Goal: Task Accomplishment & Management: Use online tool/utility

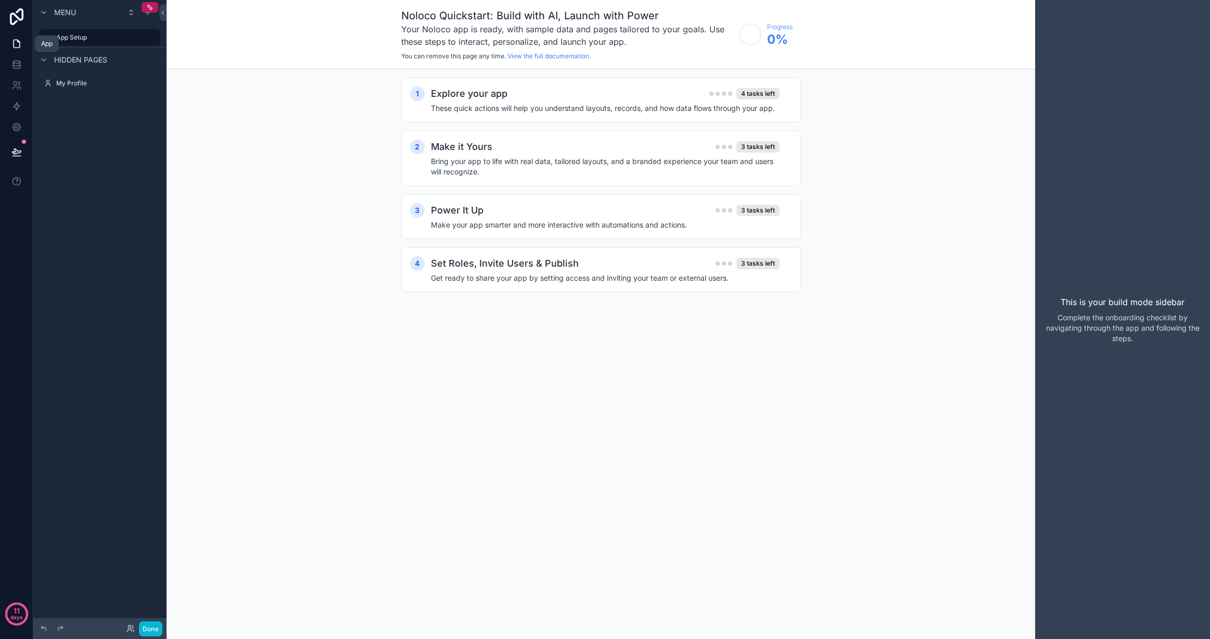
click at [19, 41] on icon at bounding box center [16, 44] width 10 height 10
click at [19, 67] on icon at bounding box center [16, 67] width 7 height 4
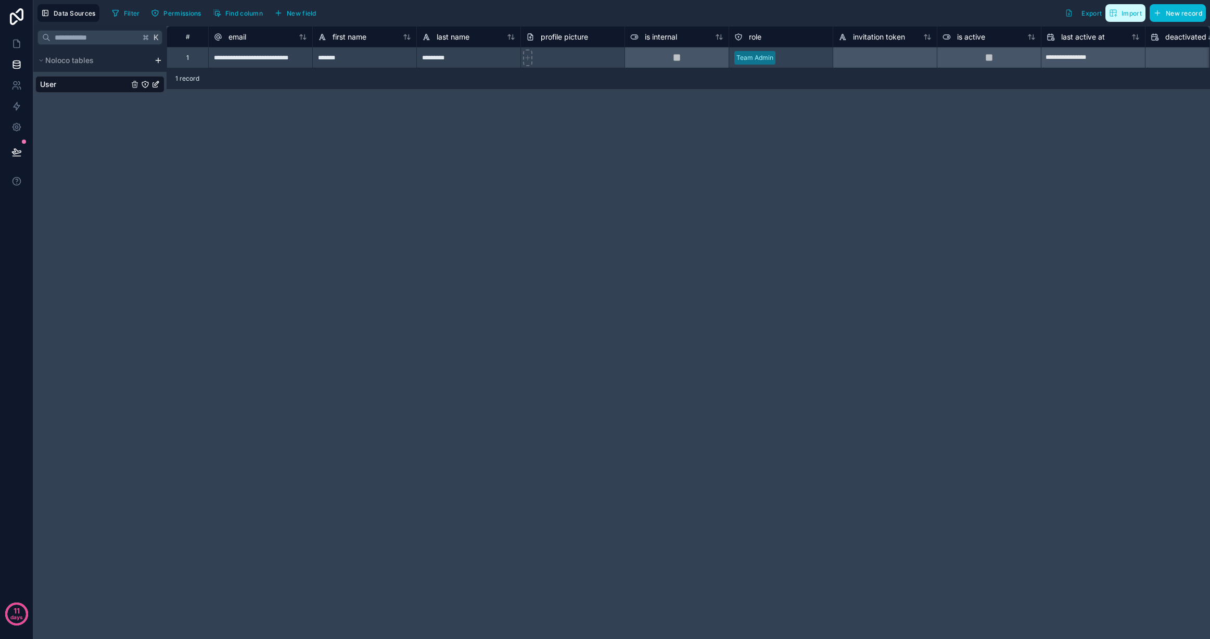
click at [1130, 14] on span "Import" at bounding box center [1132, 13] width 20 height 8
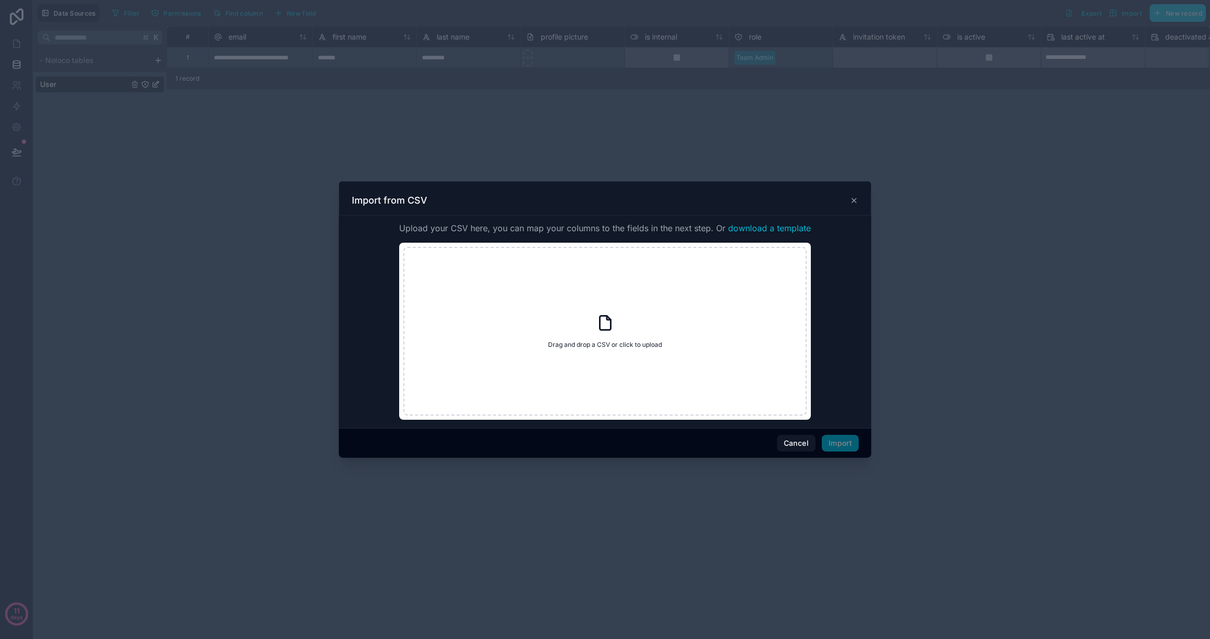
click at [769, 227] on span "download a template" at bounding box center [769, 228] width 83 height 12
click at [786, 226] on span "download a template" at bounding box center [769, 228] width 83 height 12
click at [804, 444] on button "Cancel" at bounding box center [796, 443] width 39 height 17
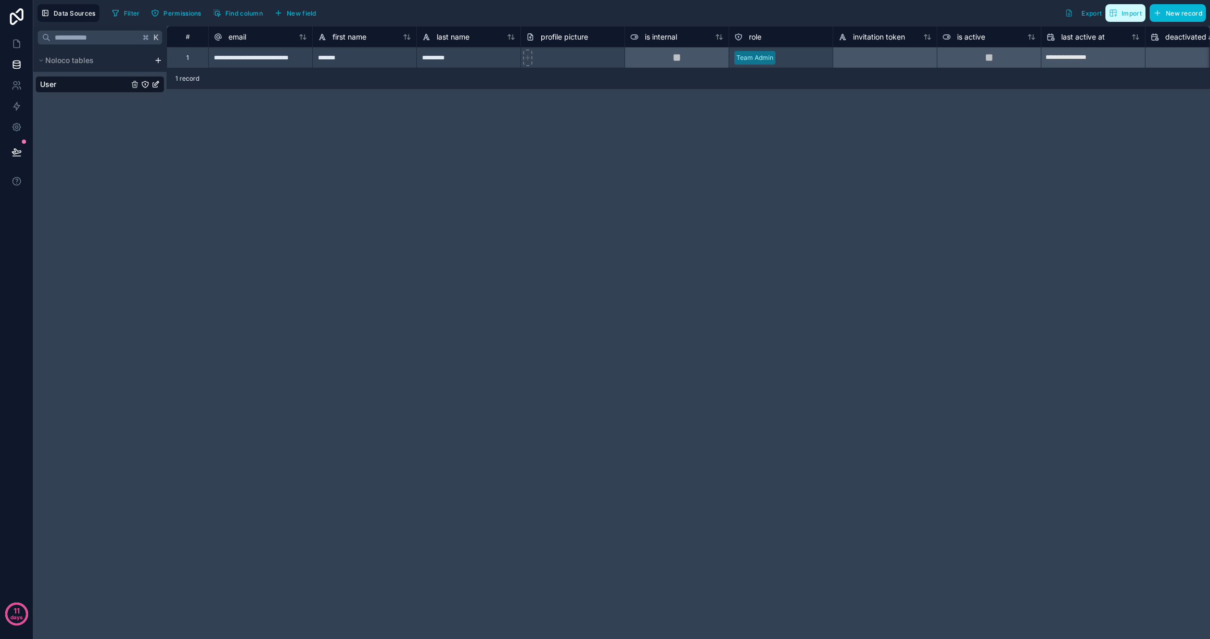
click at [1128, 12] on span "Import" at bounding box center [1132, 13] width 20 height 8
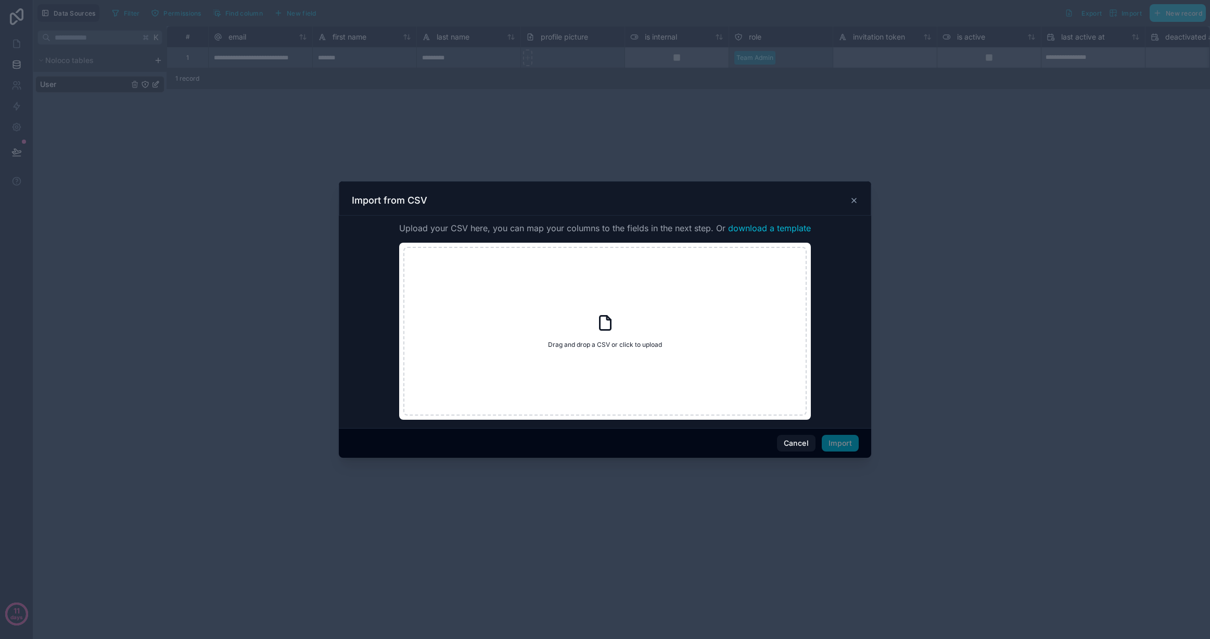
click at [780, 227] on span "download a template" at bounding box center [769, 228] width 83 height 12
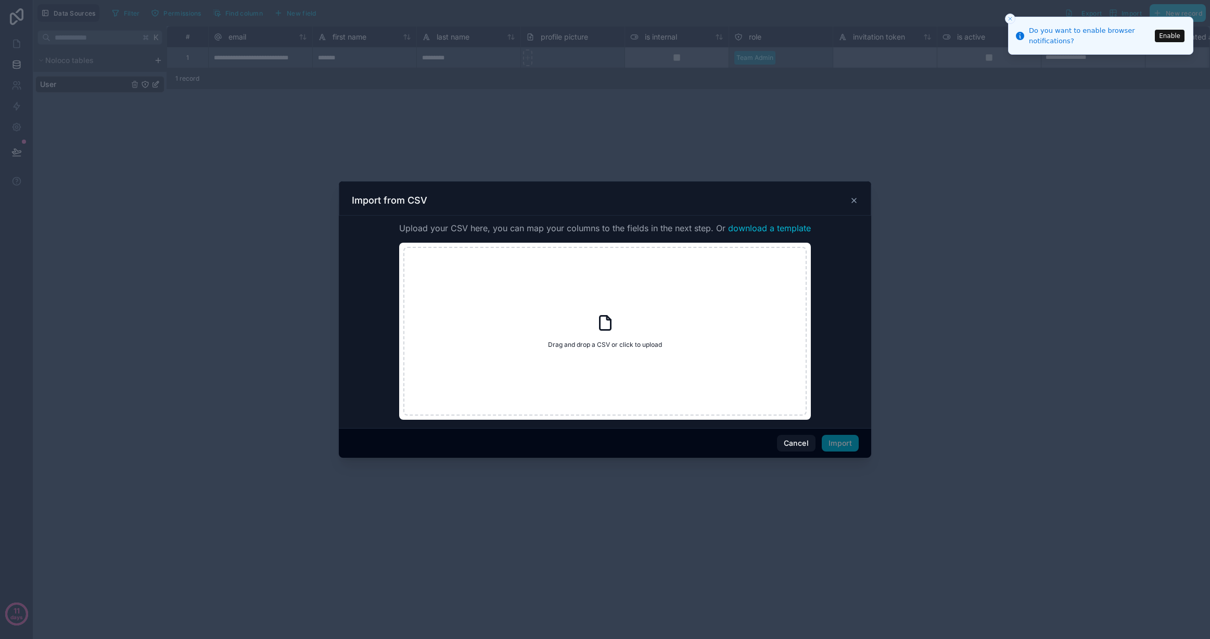
click at [854, 198] on icon at bounding box center [854, 200] width 8 height 8
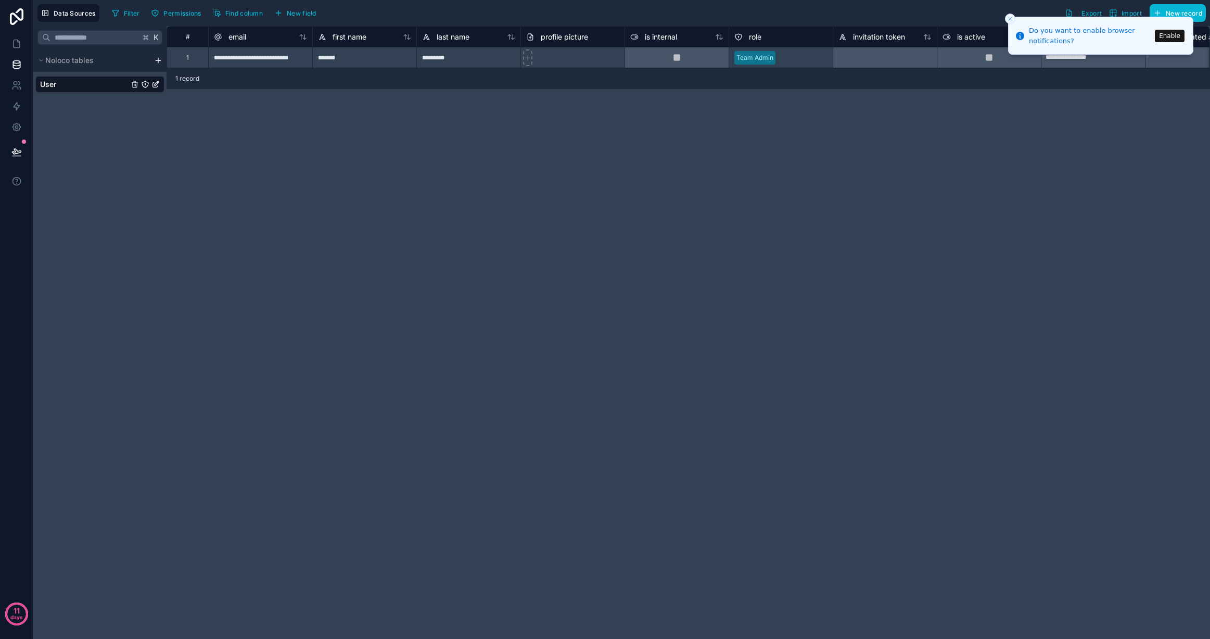
click at [1006, 16] on button "Close toast" at bounding box center [1010, 19] width 10 height 10
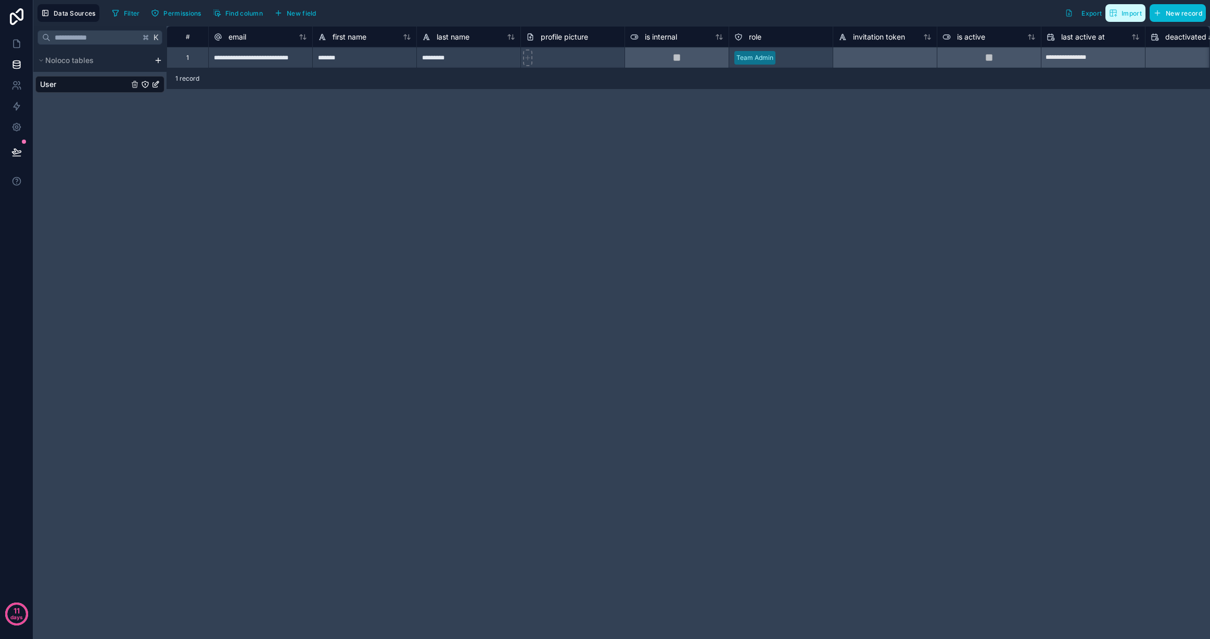
click at [1129, 11] on span "Import" at bounding box center [1132, 13] width 20 height 8
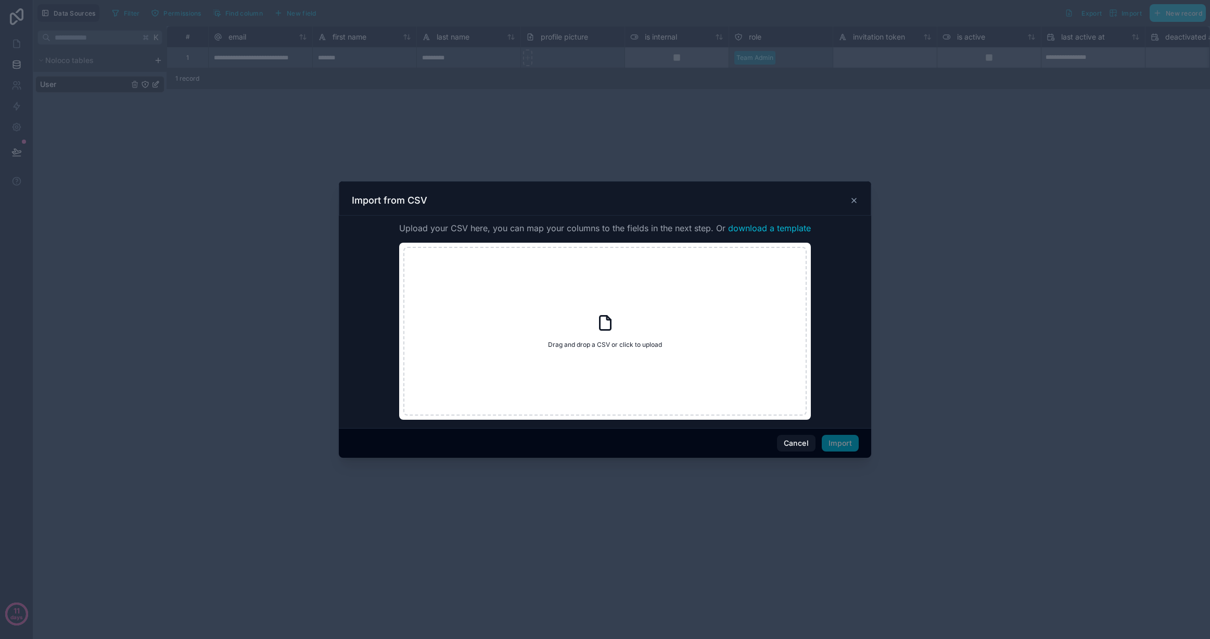
click at [952, 199] on div at bounding box center [605, 319] width 1210 height 639
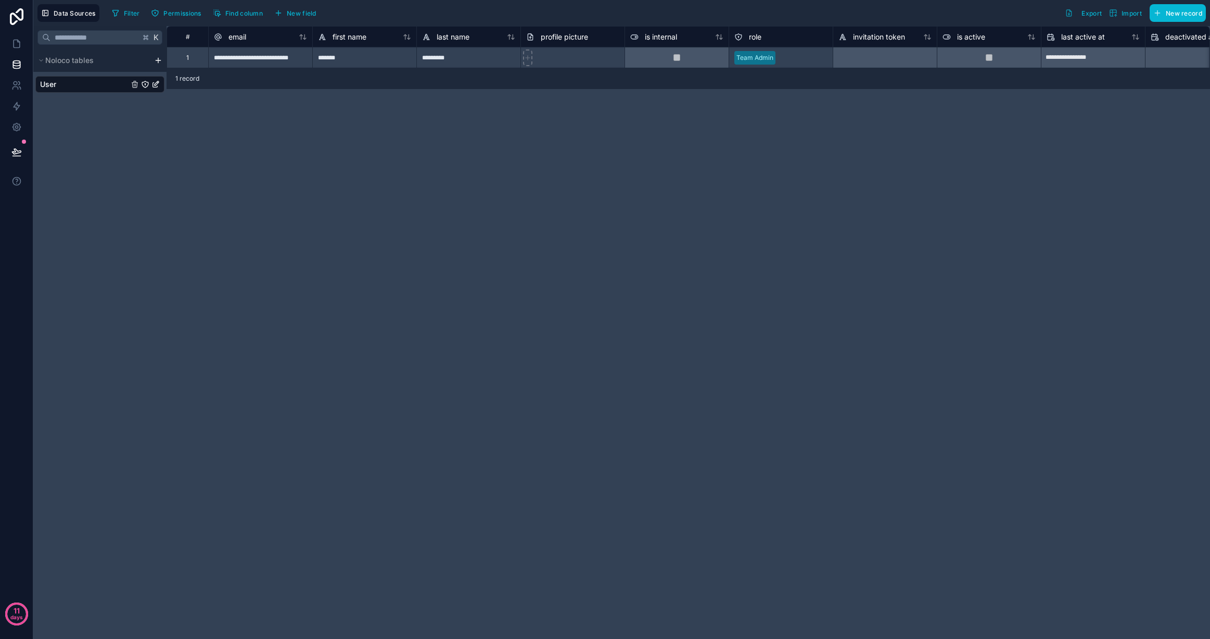
click at [157, 59] on html "**********" at bounding box center [605, 319] width 1210 height 639
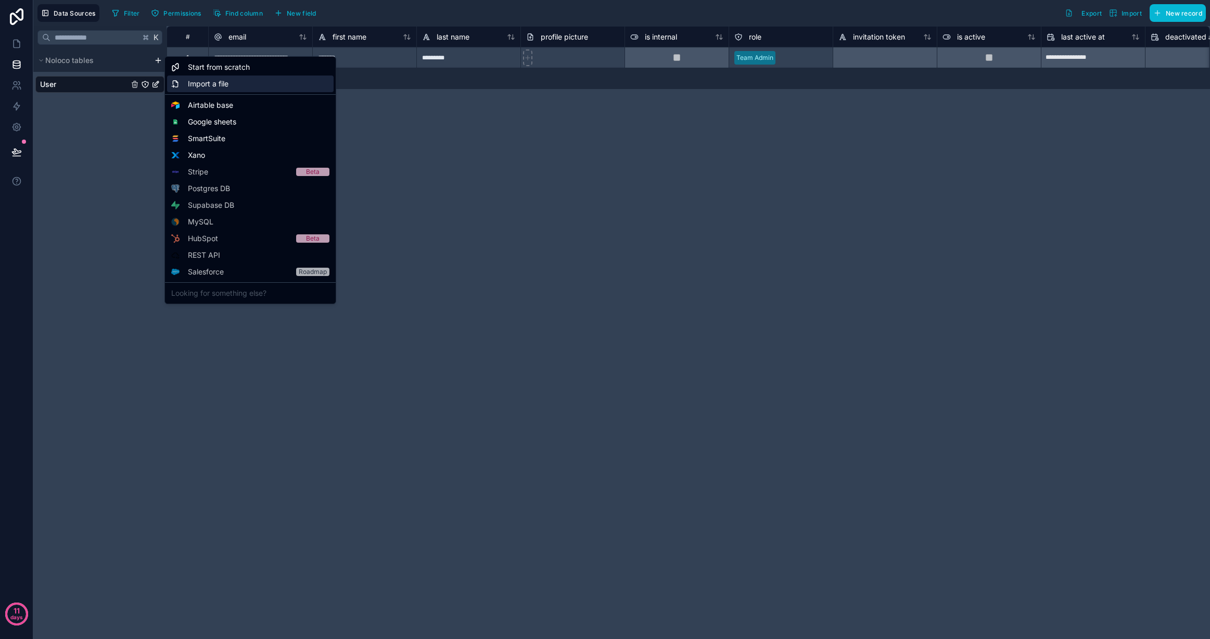
click at [217, 83] on span "Import a file" at bounding box center [208, 84] width 41 height 10
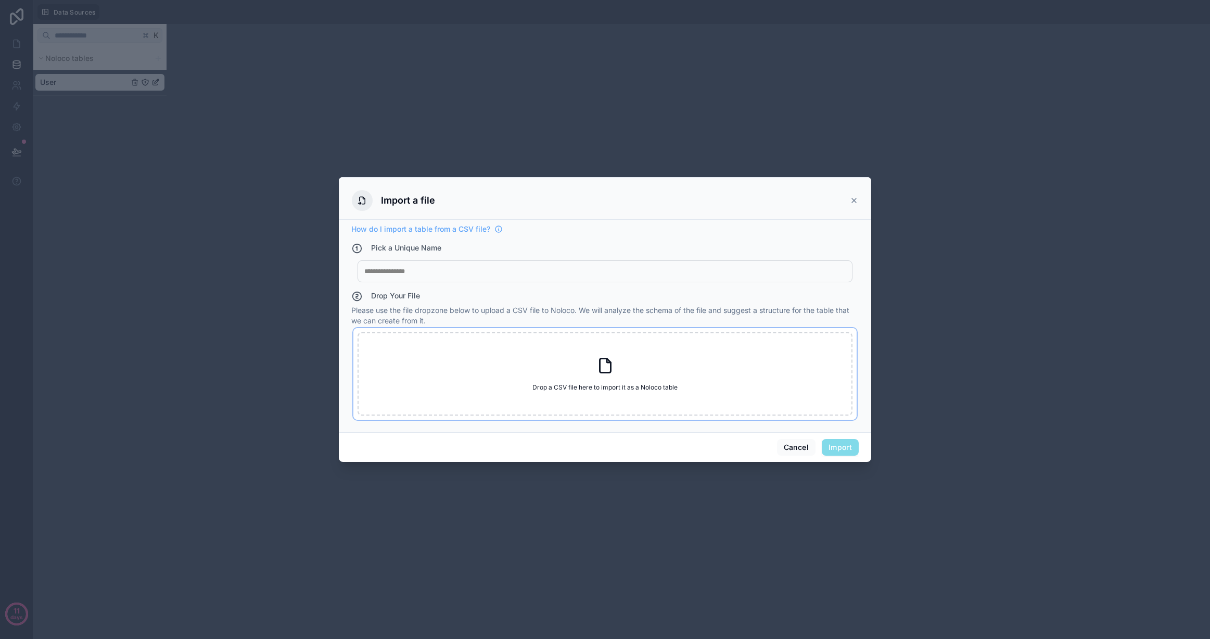
click at [603, 359] on icon at bounding box center [605, 366] width 11 height 14
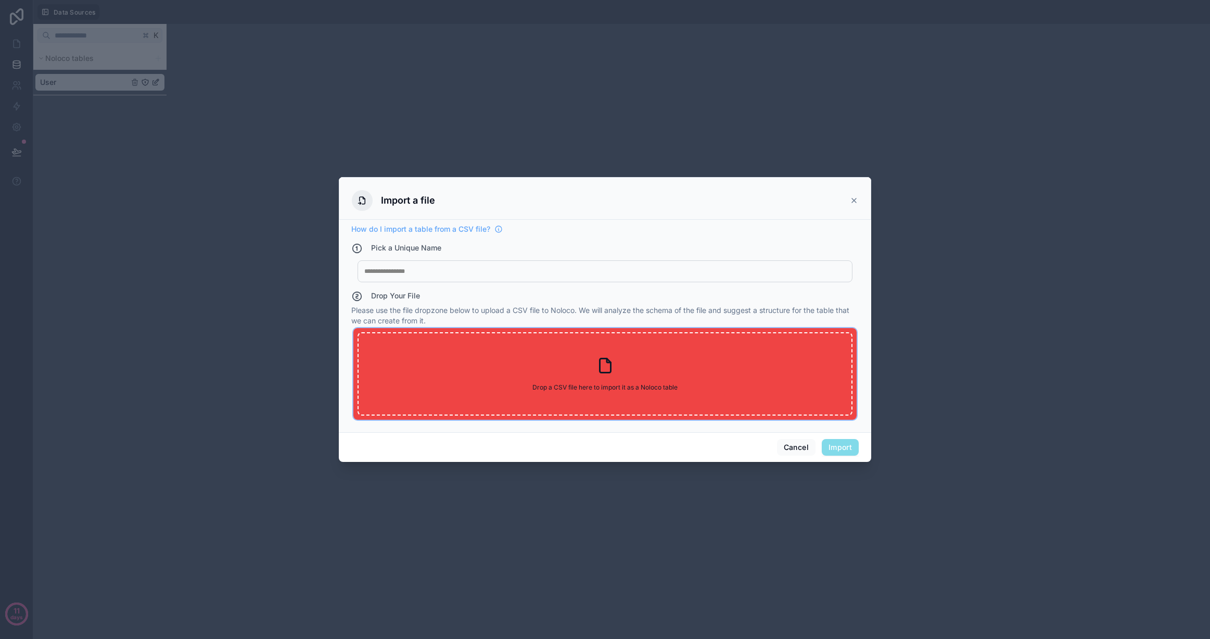
click at [707, 378] on div "Drop a CSV file here to import it as a Noloco table Drop a CSV file here to imp…" at bounding box center [605, 373] width 495 height 83
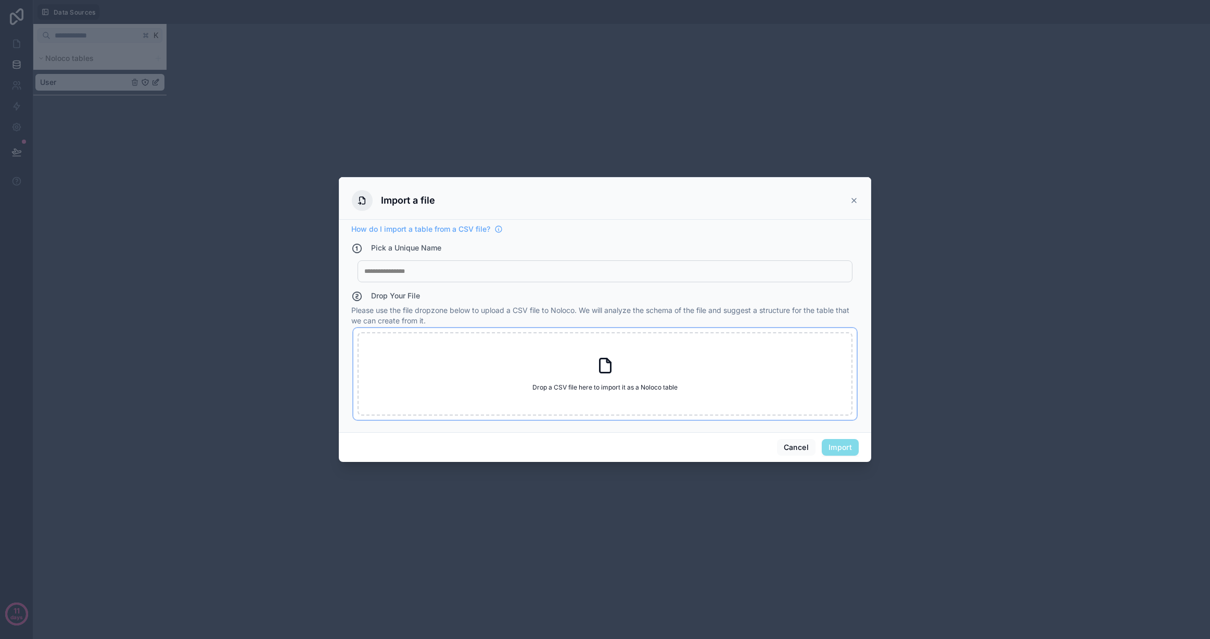
type input "**********"
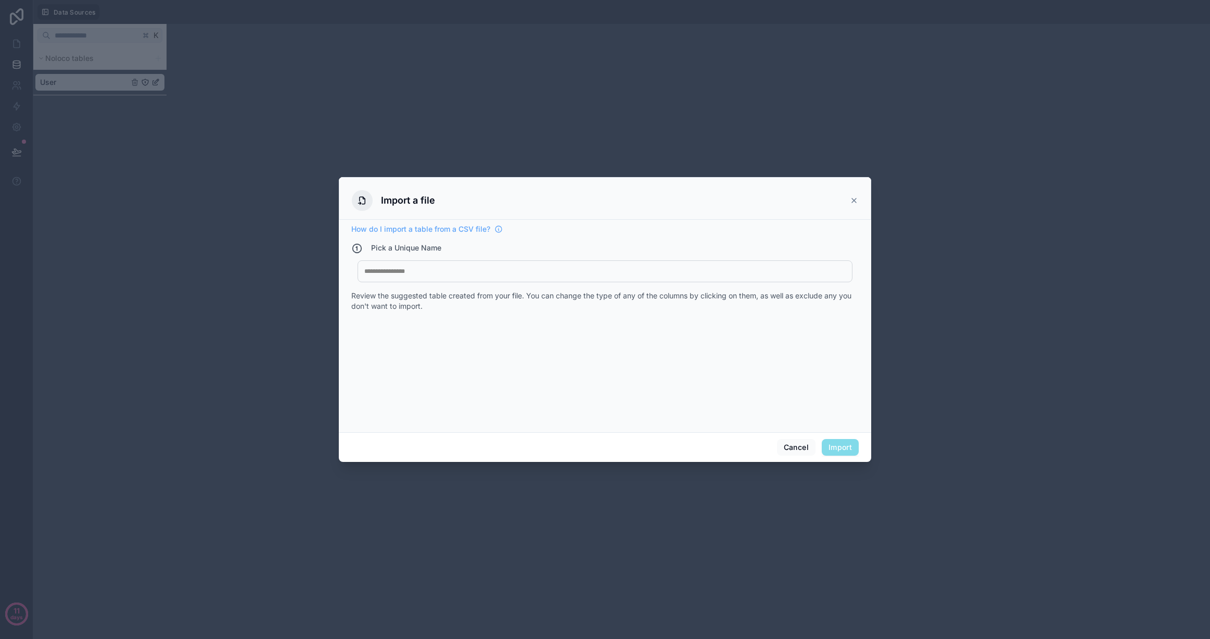
click at [593, 271] on div at bounding box center [604, 271] width 481 height 8
click at [841, 443] on button "Import" at bounding box center [840, 447] width 37 height 17
click at [842, 444] on button "Import" at bounding box center [840, 447] width 37 height 17
click at [795, 447] on button "Cancel" at bounding box center [796, 447] width 39 height 17
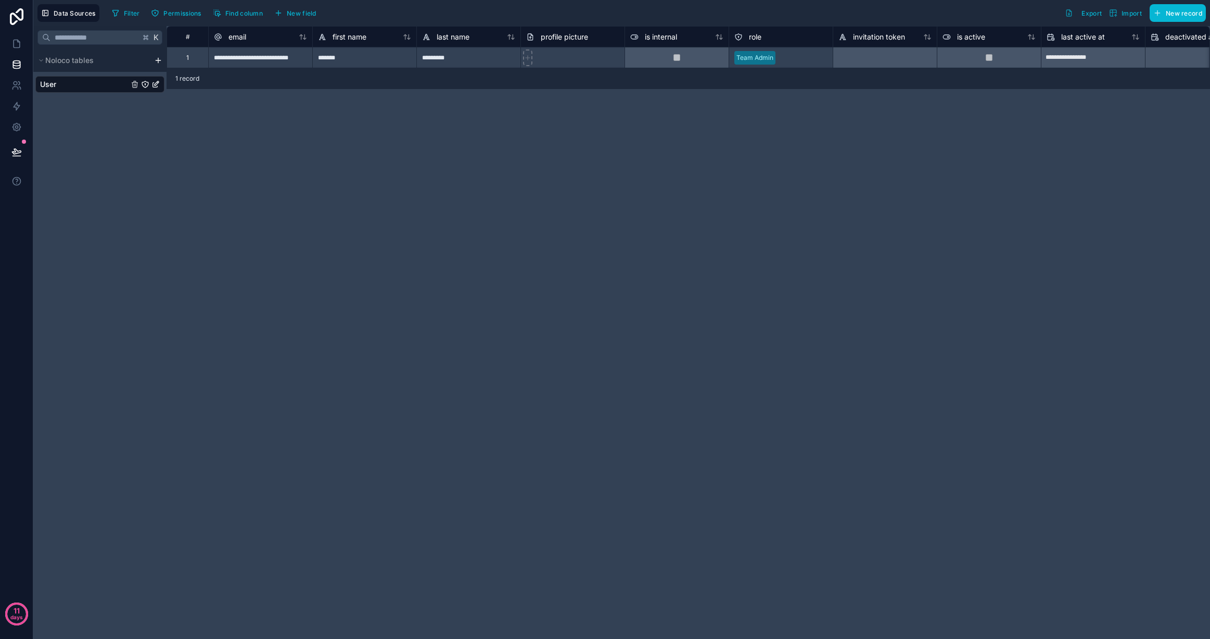
click at [157, 59] on html "**********" at bounding box center [605, 319] width 1210 height 639
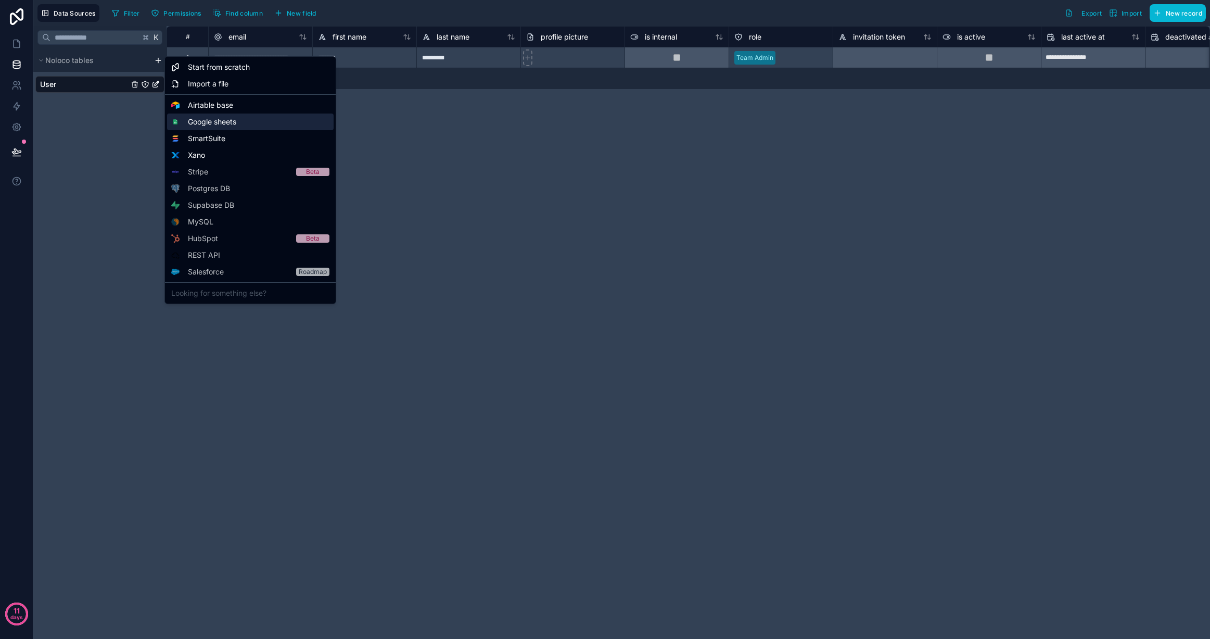
click at [278, 116] on div "Google sheets" at bounding box center [250, 121] width 167 height 17
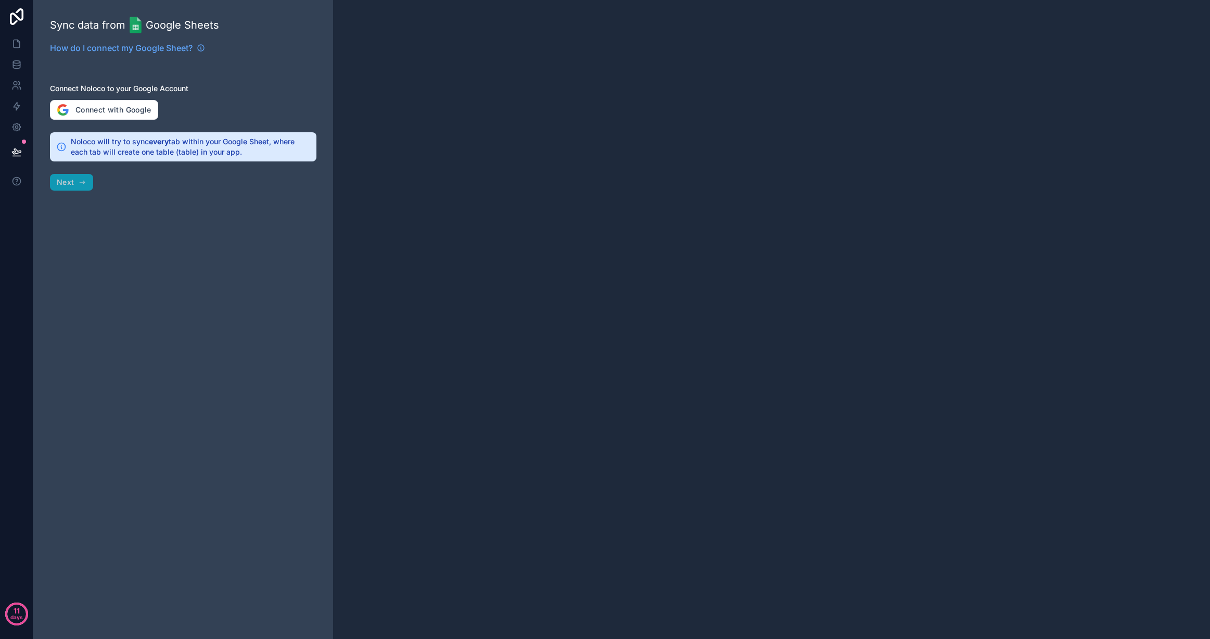
click at [78, 179] on div "Sync data from Google Sheets How do I connect my Google Sheet? Connect Noloco t…" at bounding box center [183, 319] width 300 height 639
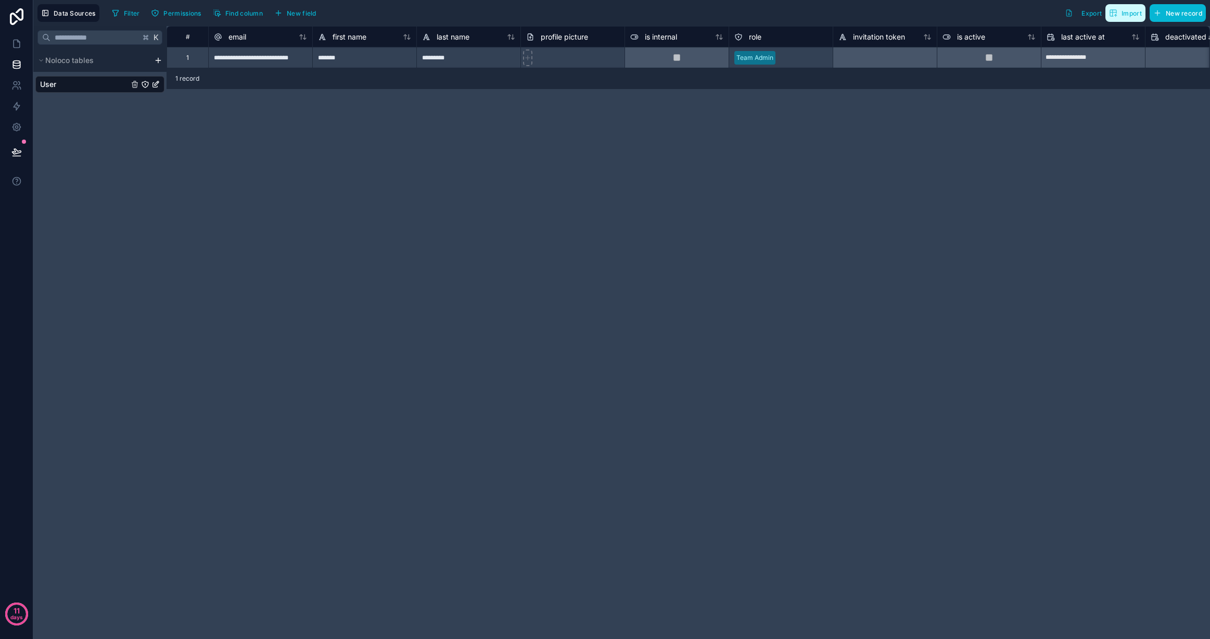
click at [1129, 10] on span "Import" at bounding box center [1132, 13] width 20 height 8
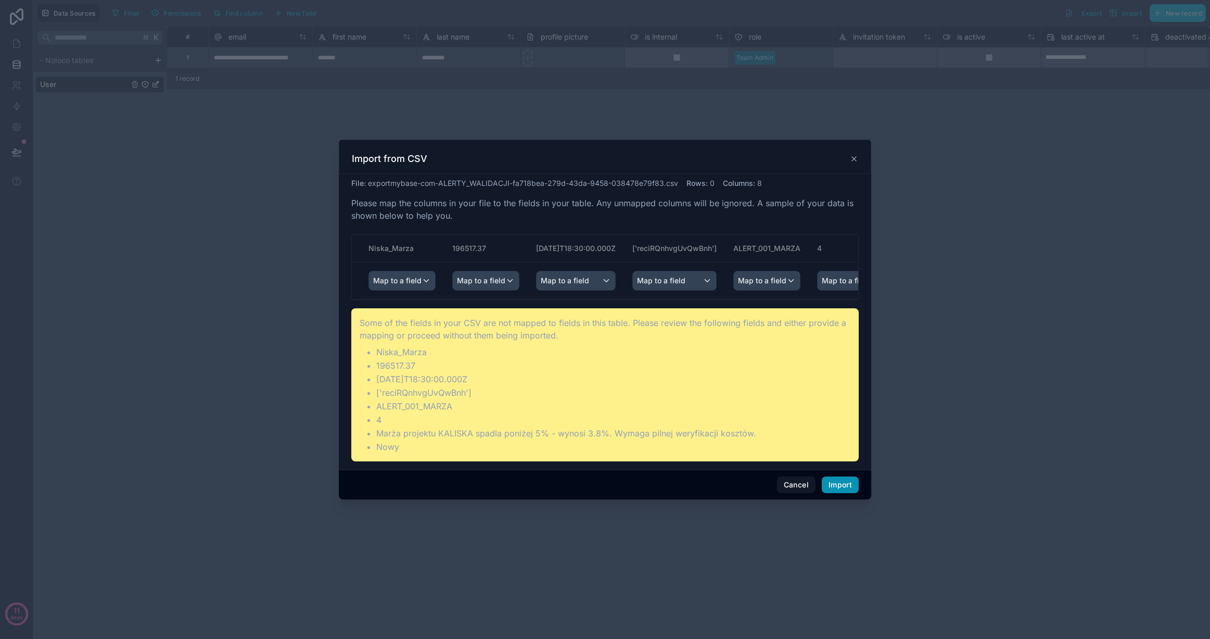
click at [841, 482] on button "Import" at bounding box center [840, 484] width 37 height 17
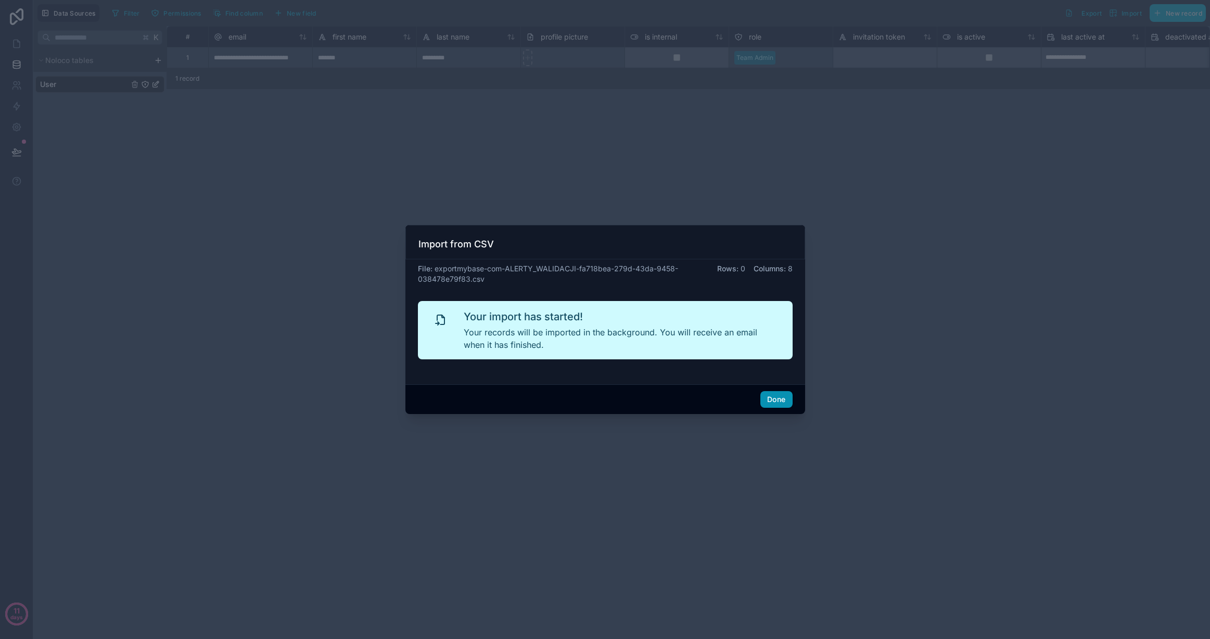
click at [773, 398] on button "Done" at bounding box center [776, 399] width 32 height 17
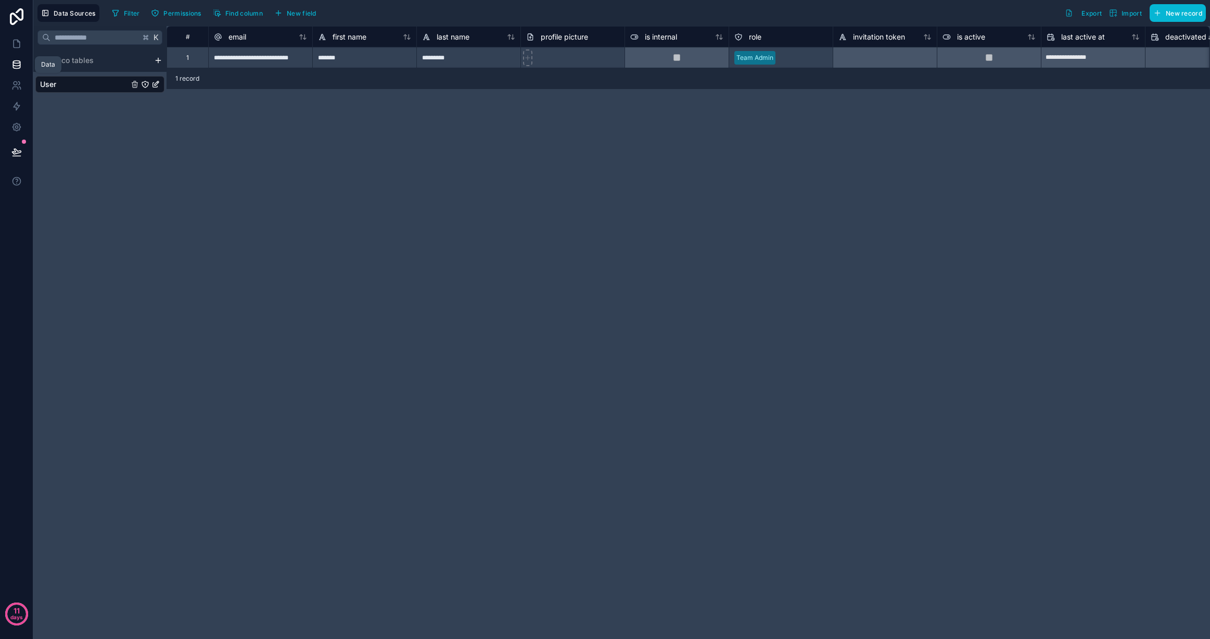
click at [13, 66] on icon at bounding box center [16, 67] width 7 height 4
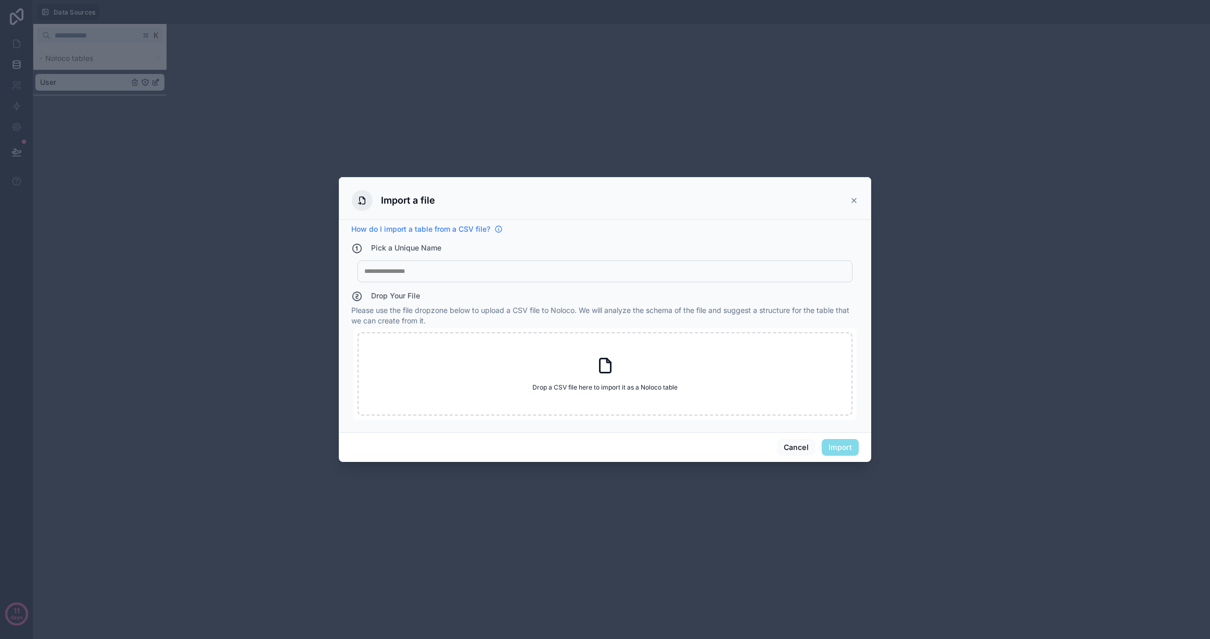
click at [460, 228] on span "How do I import a table from a CSV file?" at bounding box center [420, 229] width 139 height 10
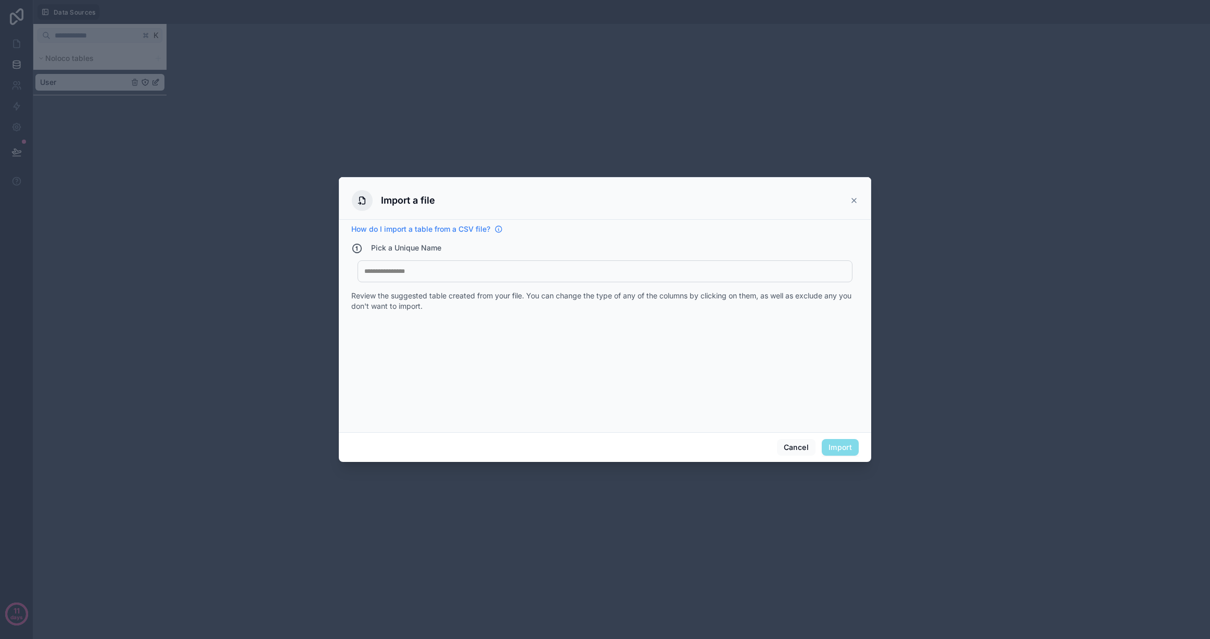
click at [448, 227] on span "How do I import a table from a CSV file?" at bounding box center [420, 229] width 139 height 10
click at [1004, 254] on div at bounding box center [605, 319] width 1210 height 639
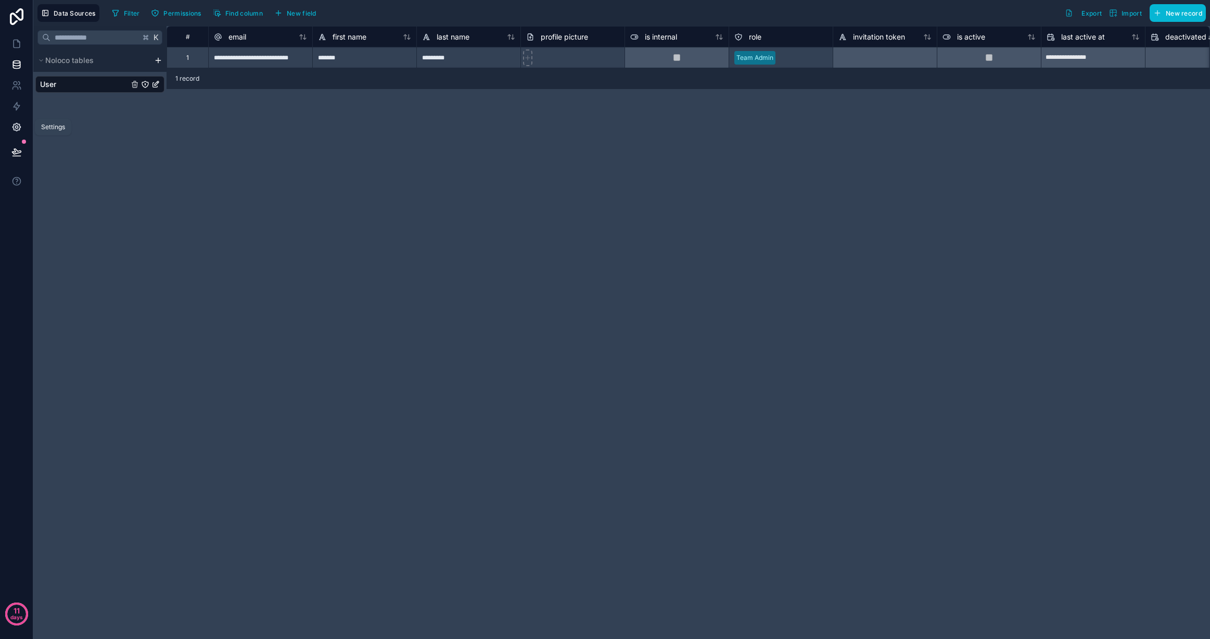
click at [16, 124] on icon at bounding box center [16, 127] width 10 height 10
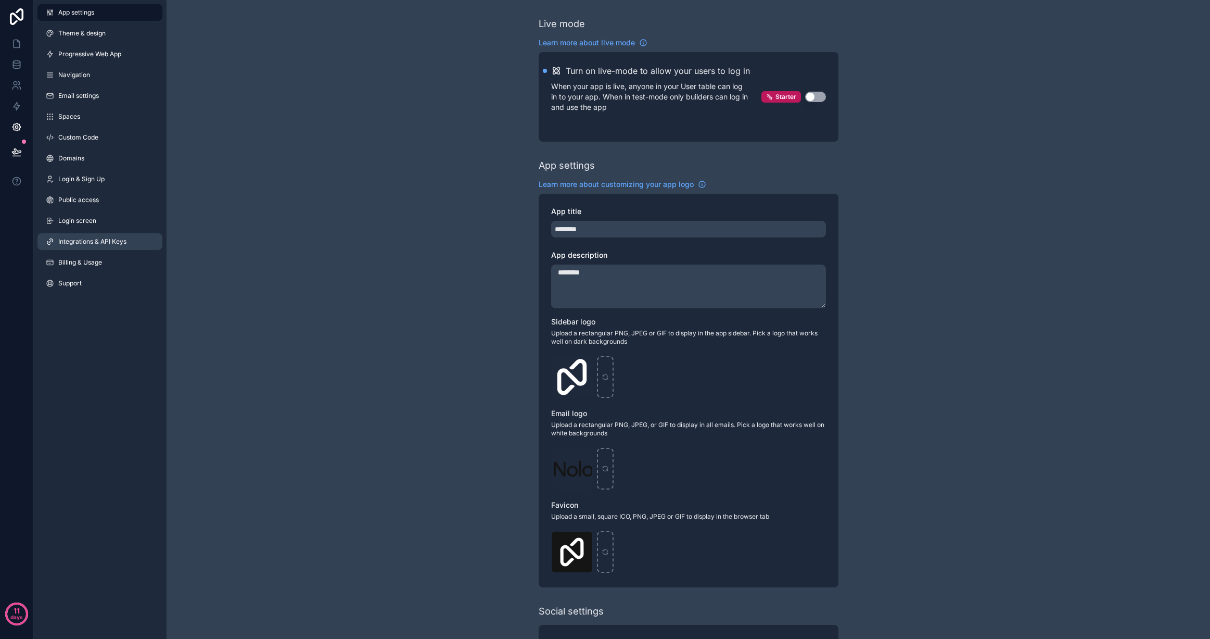
click at [139, 240] on link "Integrations & API Keys" at bounding box center [99, 241] width 125 height 17
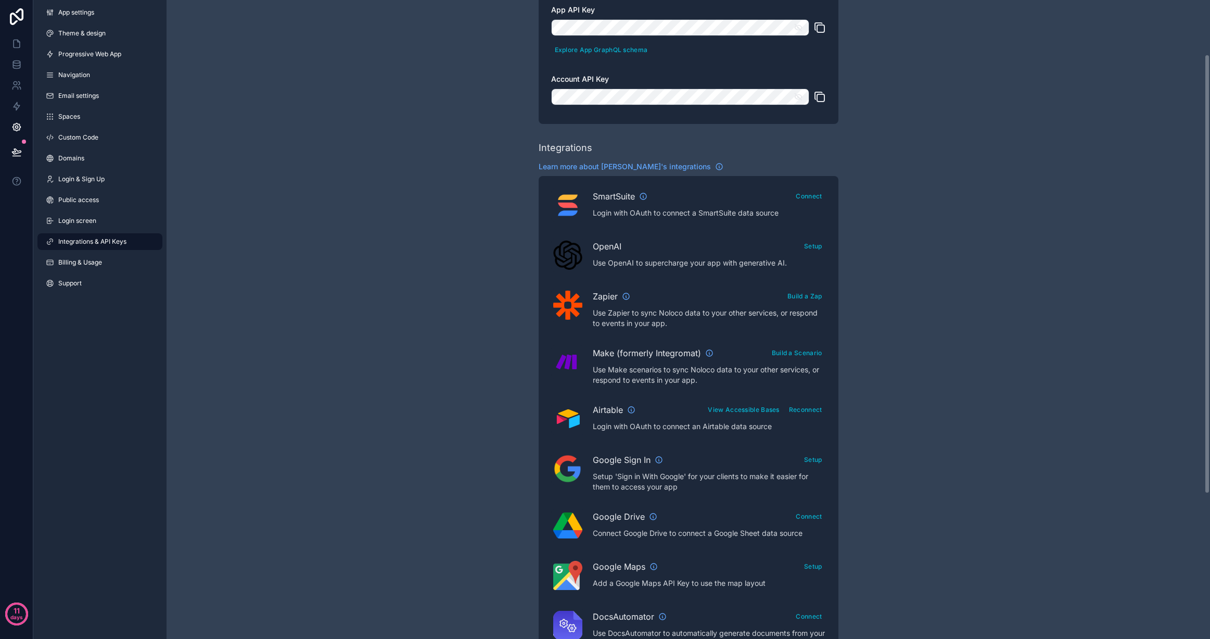
scroll to position [79, 0]
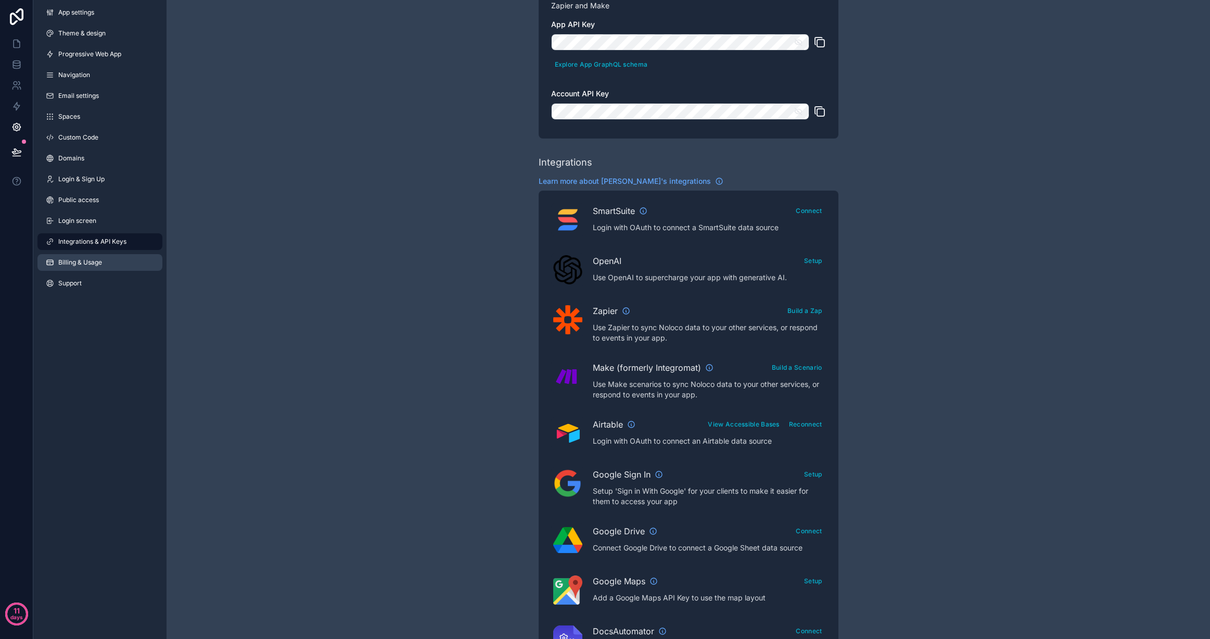
click at [81, 261] on span "Billing & Usage" at bounding box center [80, 262] width 44 height 8
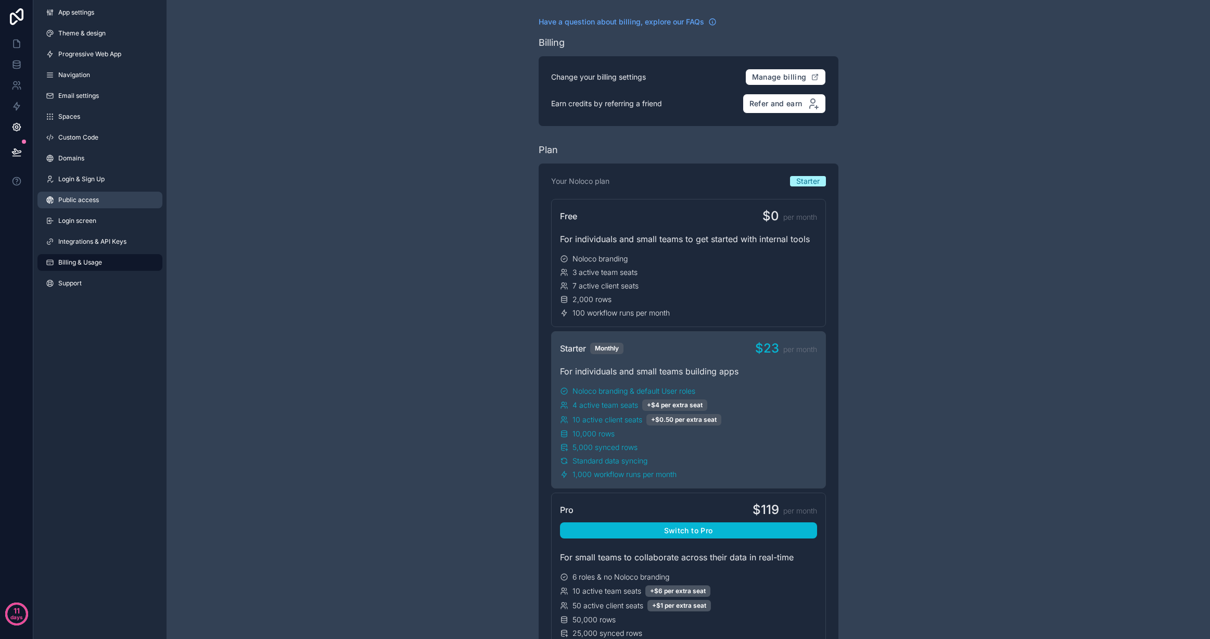
click at [87, 206] on link "Public access" at bounding box center [99, 200] width 125 height 17
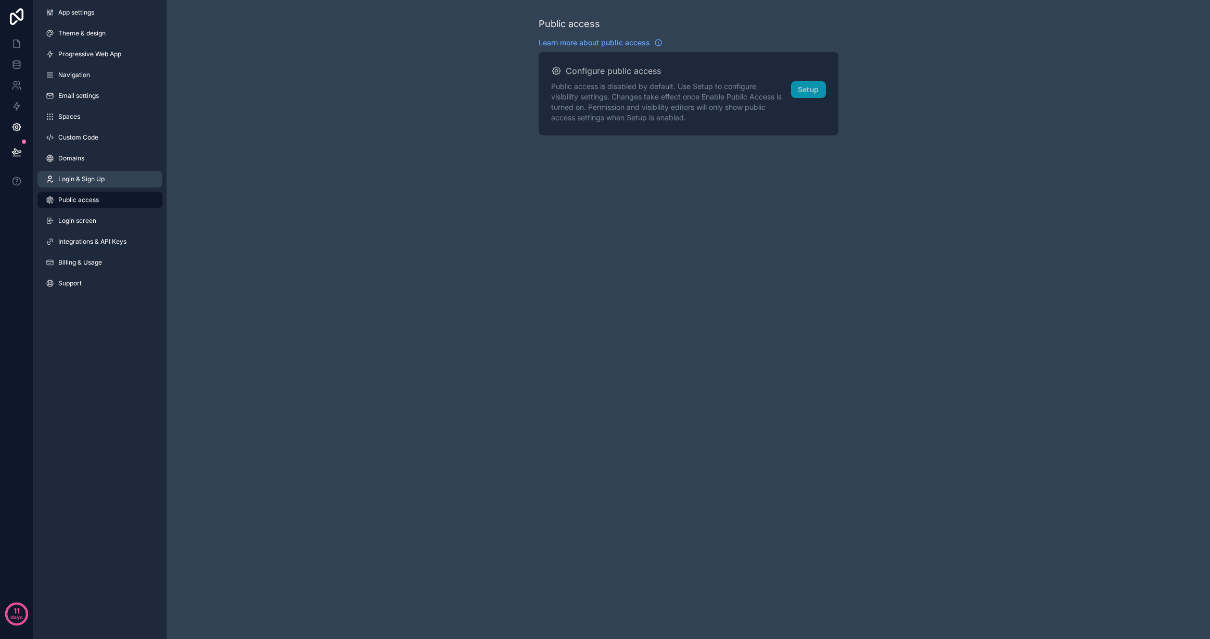
click at [93, 179] on span "Login & Sign Up" at bounding box center [81, 179] width 46 height 8
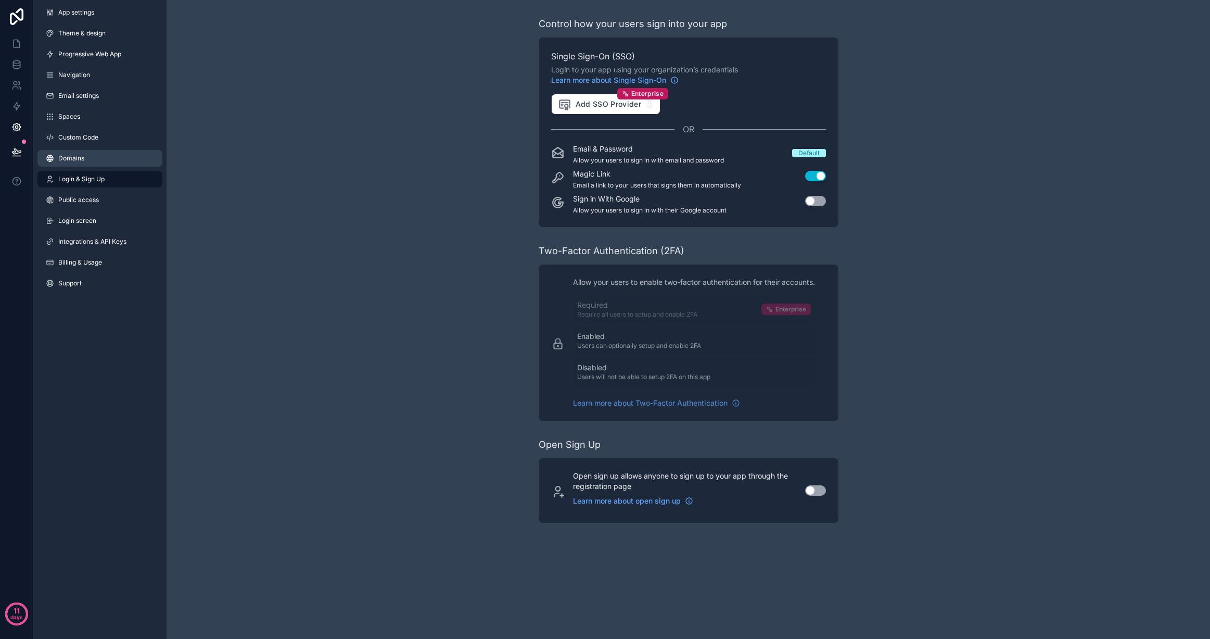
click at [90, 159] on link "Domains" at bounding box center [99, 158] width 125 height 17
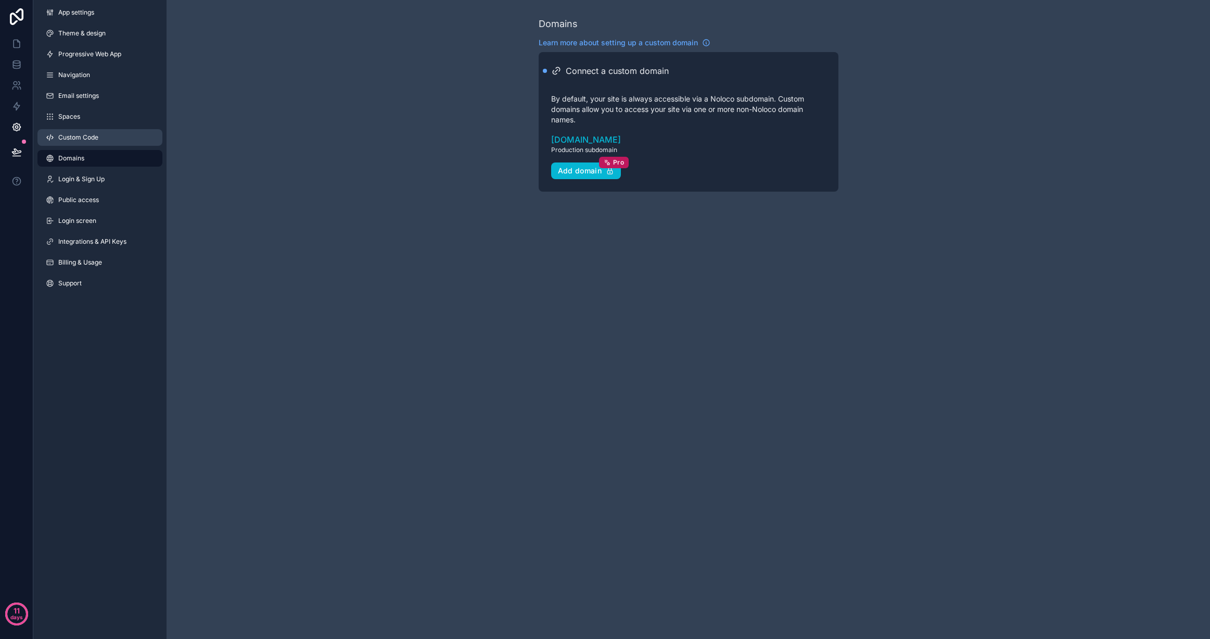
click at [98, 135] on span "Custom Code" at bounding box center [78, 137] width 40 height 8
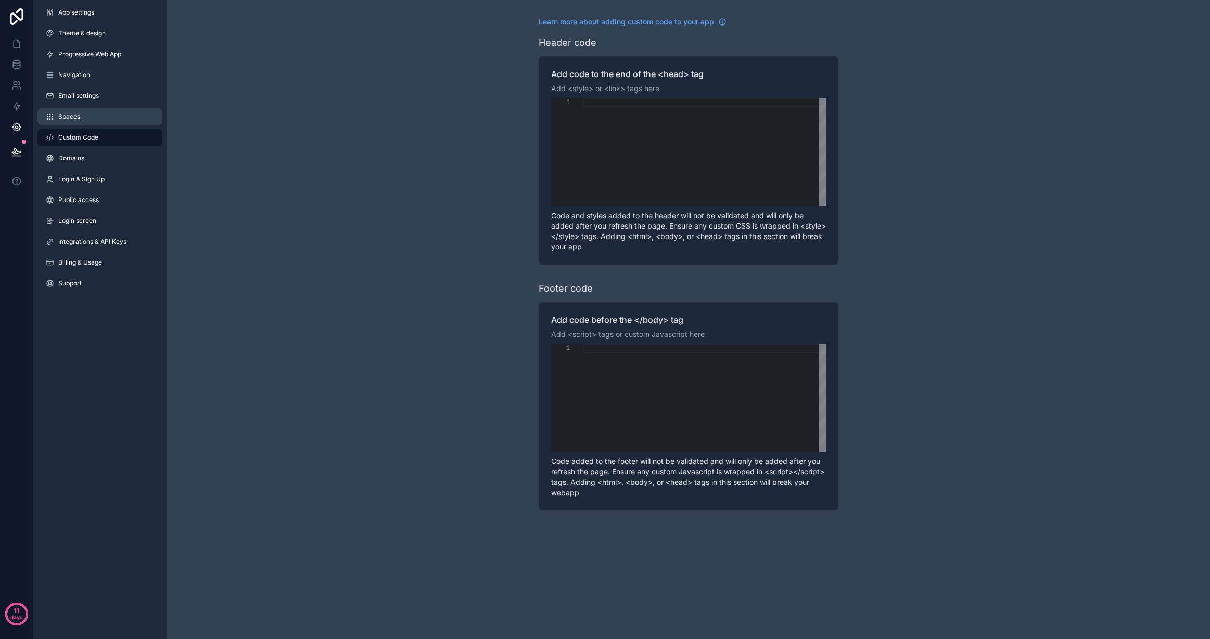
click at [92, 114] on link "Spaces" at bounding box center [99, 116] width 125 height 17
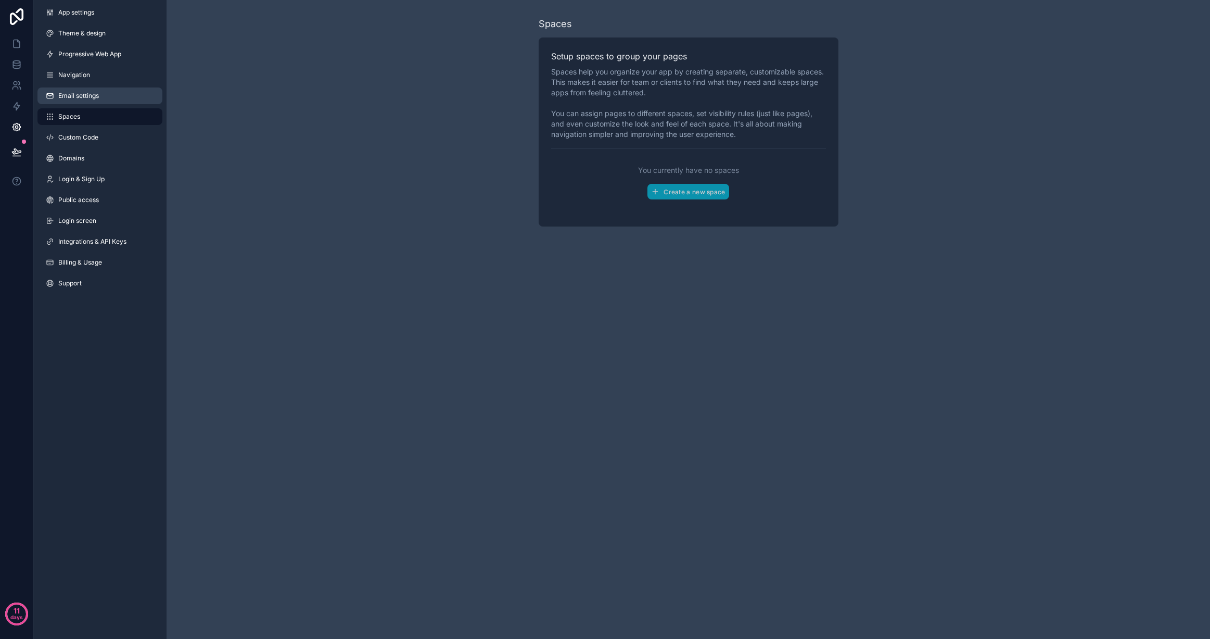
click at [103, 96] on link "Email settings" at bounding box center [99, 95] width 125 height 17
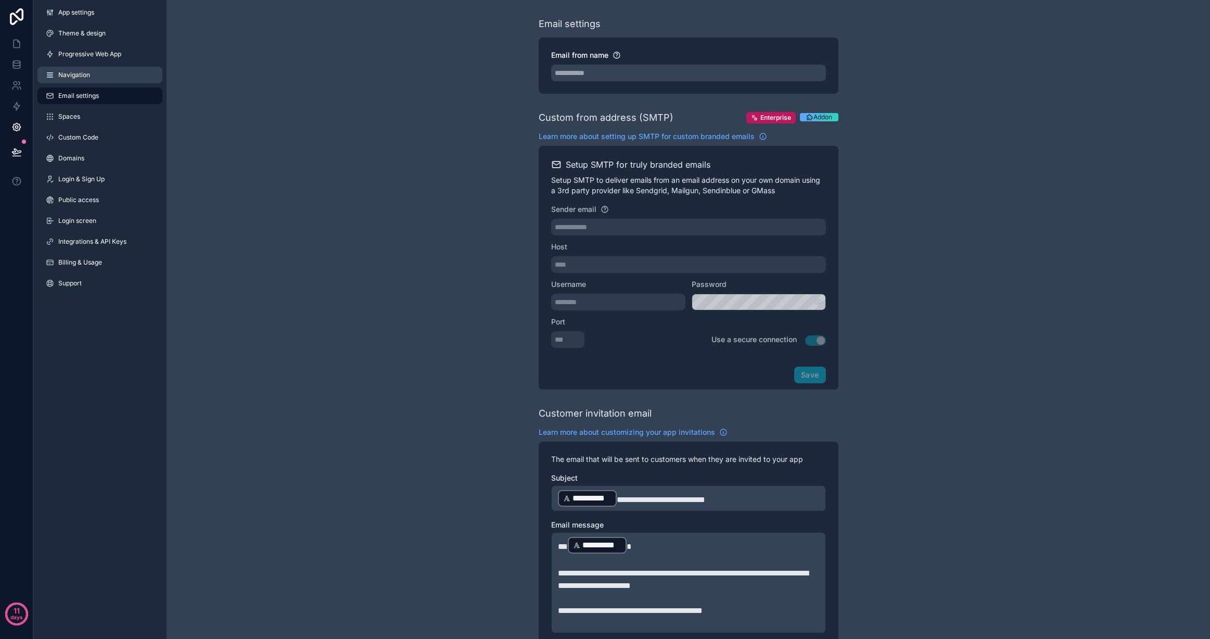
click at [94, 78] on link "Navigation" at bounding box center [99, 75] width 125 height 17
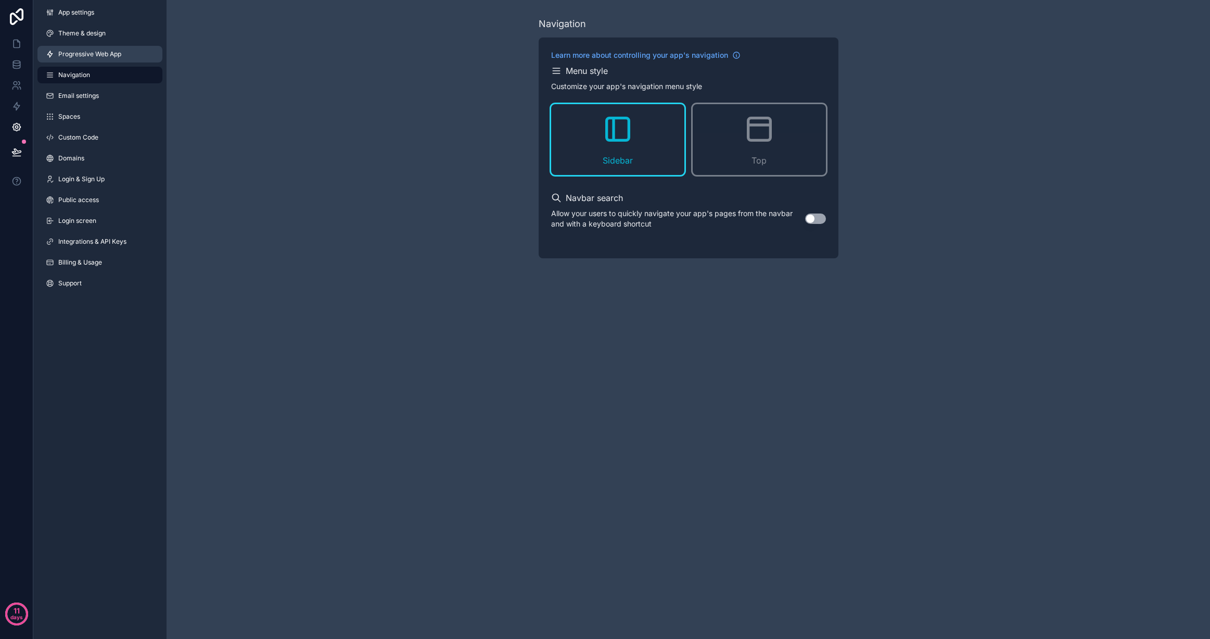
click at [104, 55] on span "Progressive Web App" at bounding box center [89, 54] width 63 height 8
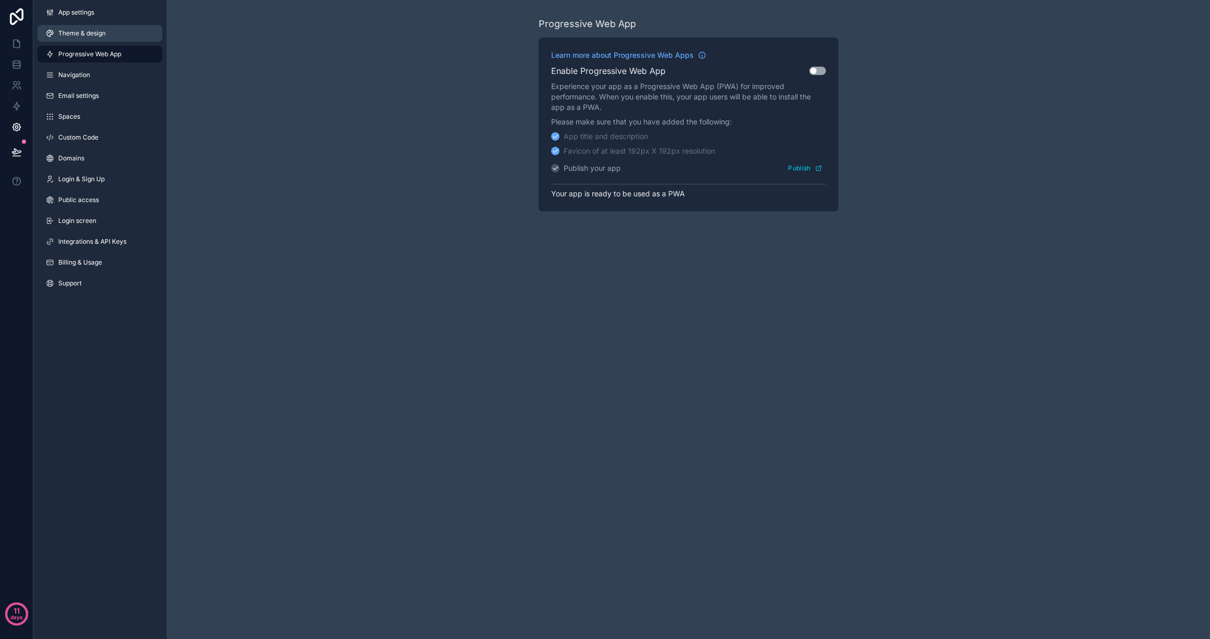
click at [105, 28] on link "Theme & design" at bounding box center [99, 33] width 125 height 17
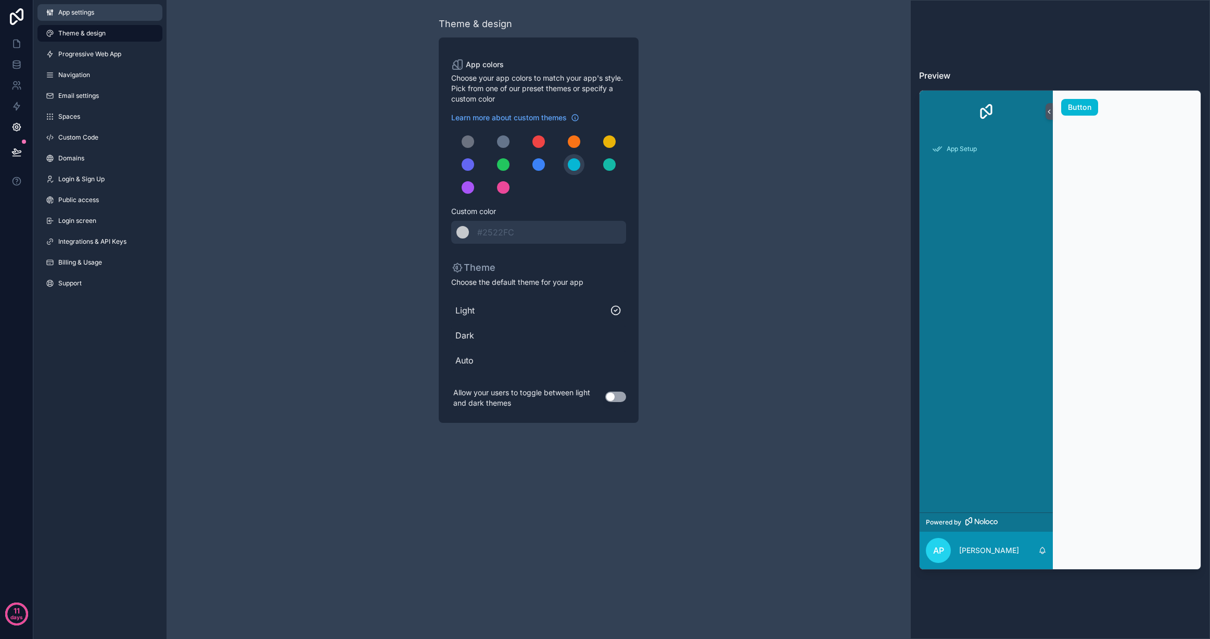
click at [100, 15] on link "App settings" at bounding box center [99, 12] width 125 height 17
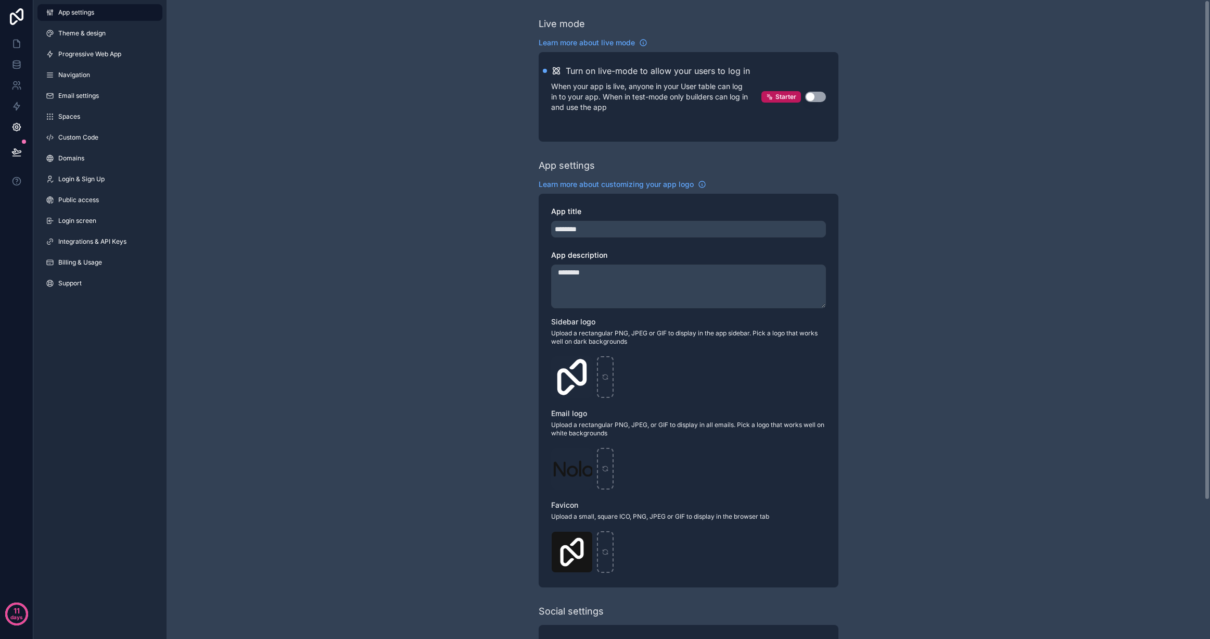
click at [298, 265] on div "Live mode Learn more about live mode Turn on live-mode to allow your users to l…" at bounding box center [688, 408] width 1043 height 816
click at [18, 47] on icon at bounding box center [17, 44] width 6 height 8
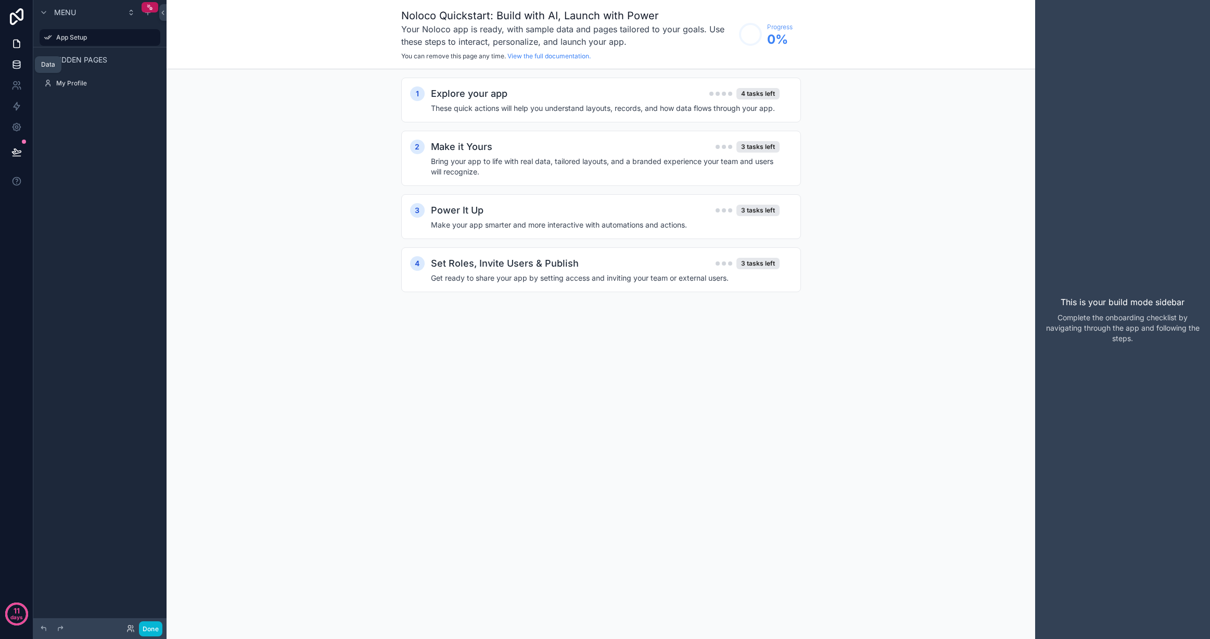
click at [19, 67] on icon at bounding box center [16, 64] width 10 height 10
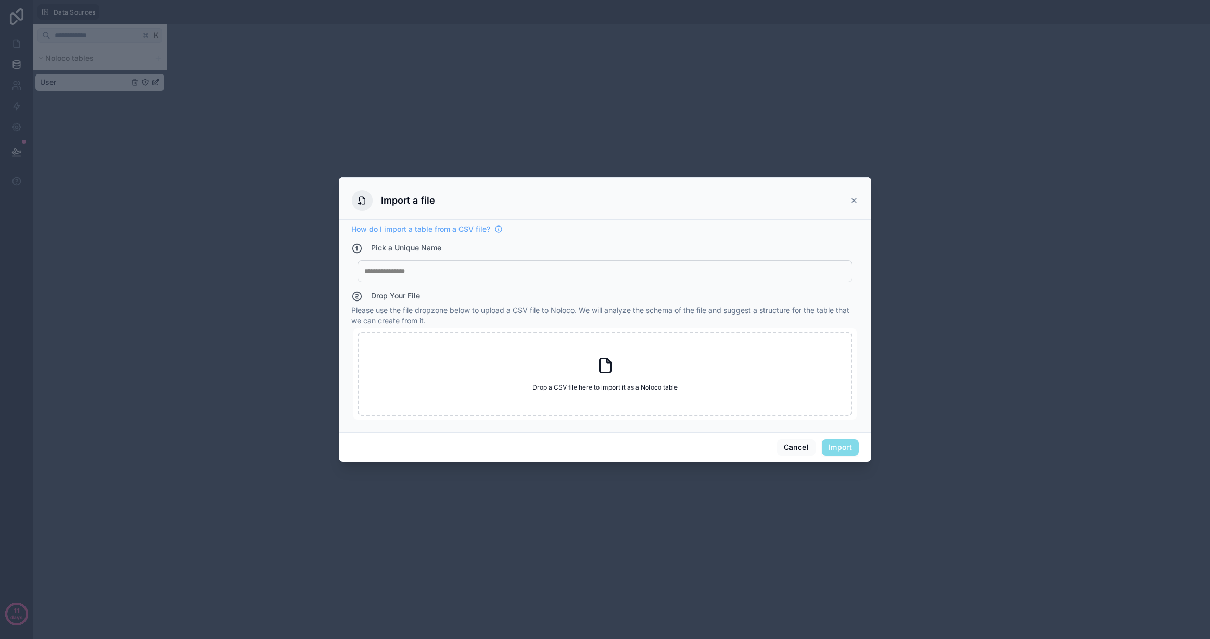
click at [241, 148] on div at bounding box center [605, 319] width 1210 height 639
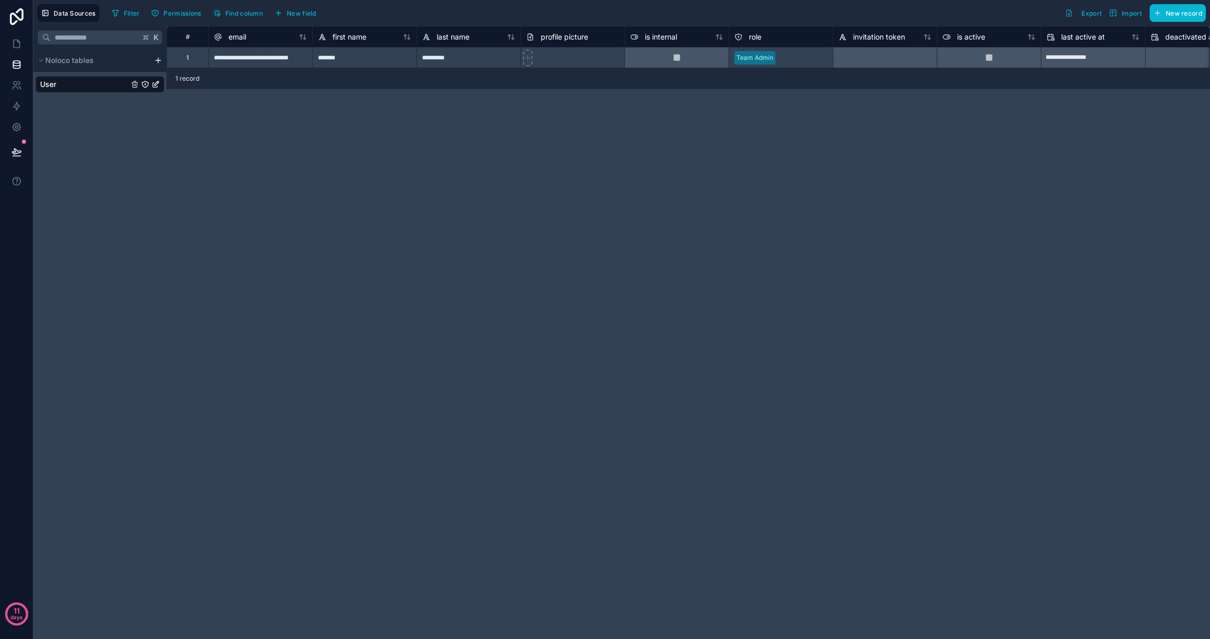
click at [157, 59] on html "**********" at bounding box center [605, 319] width 1210 height 639
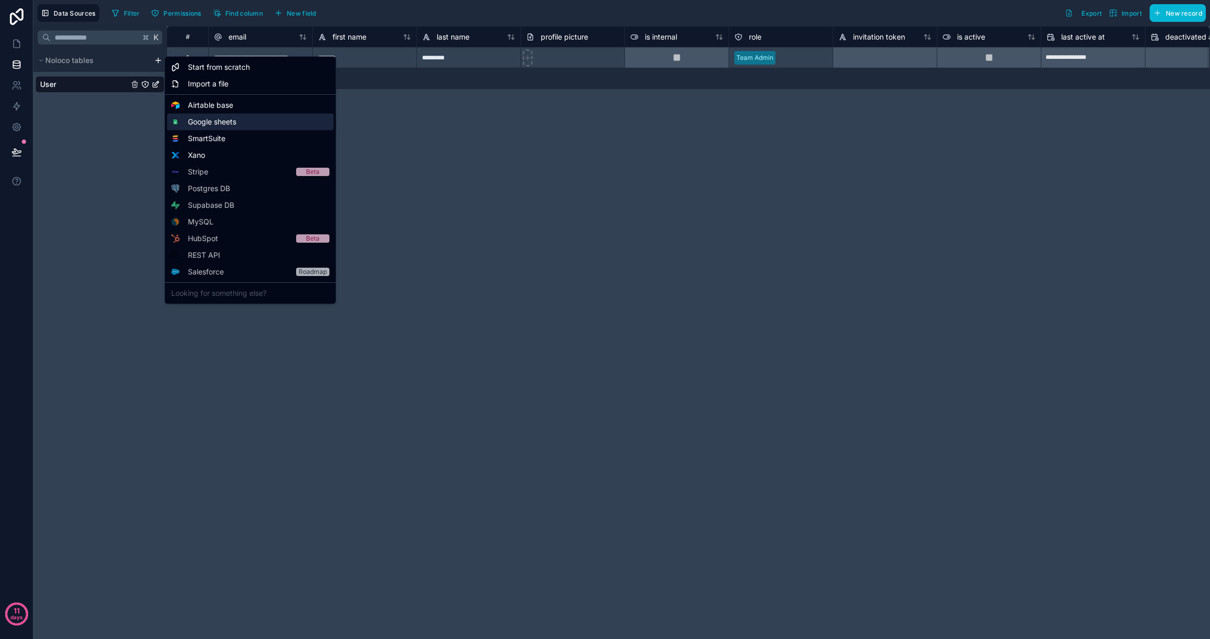
click at [262, 118] on div "Google sheets" at bounding box center [250, 121] width 167 height 17
click at [157, 60] on html "**********" at bounding box center [605, 319] width 1210 height 639
click at [241, 82] on div "Import a file" at bounding box center [250, 83] width 167 height 17
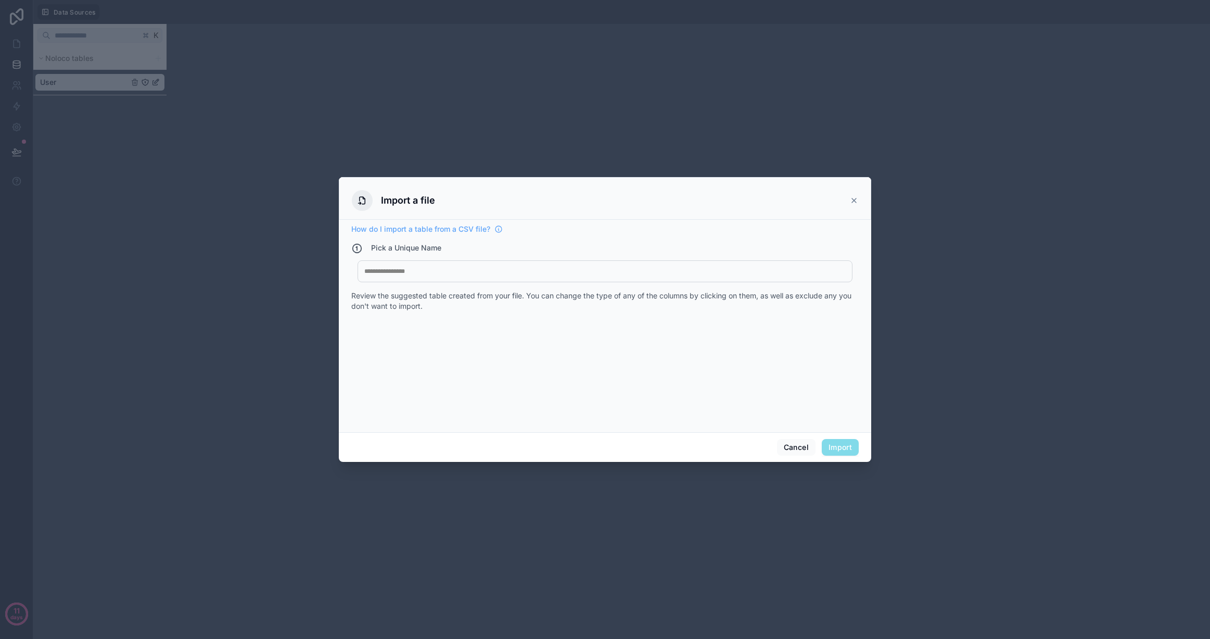
click at [430, 271] on div at bounding box center [604, 271] width 481 height 8
click at [803, 445] on button "Cancel" at bounding box center [796, 447] width 39 height 17
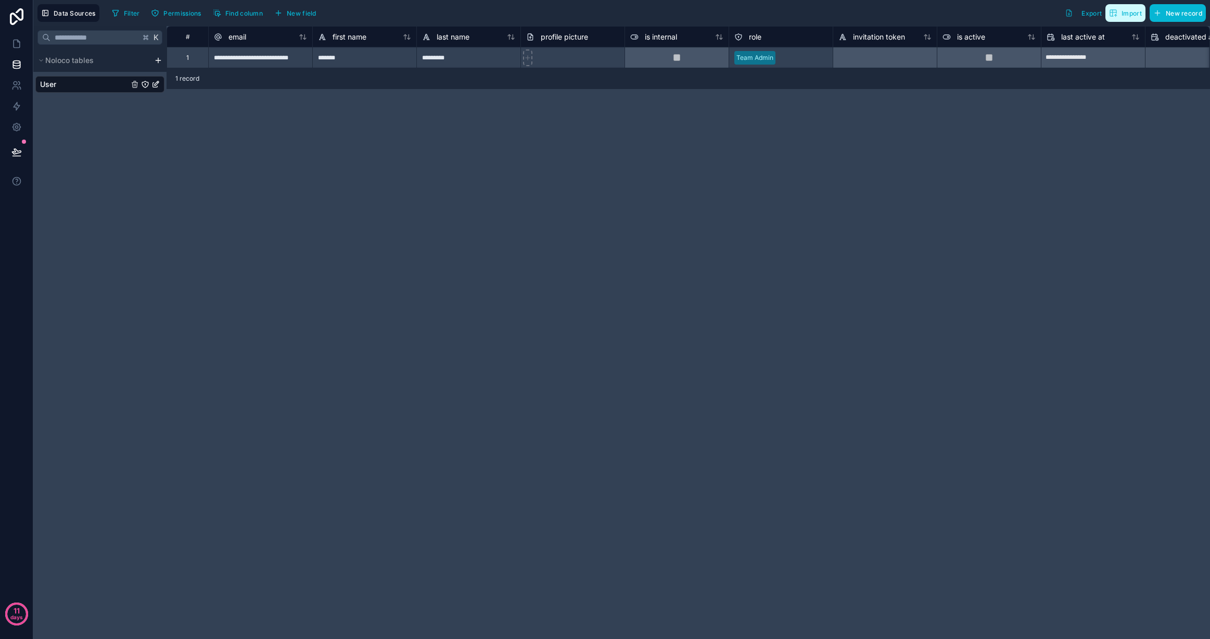
click at [1114, 16] on icon "button" at bounding box center [1113, 13] width 8 height 8
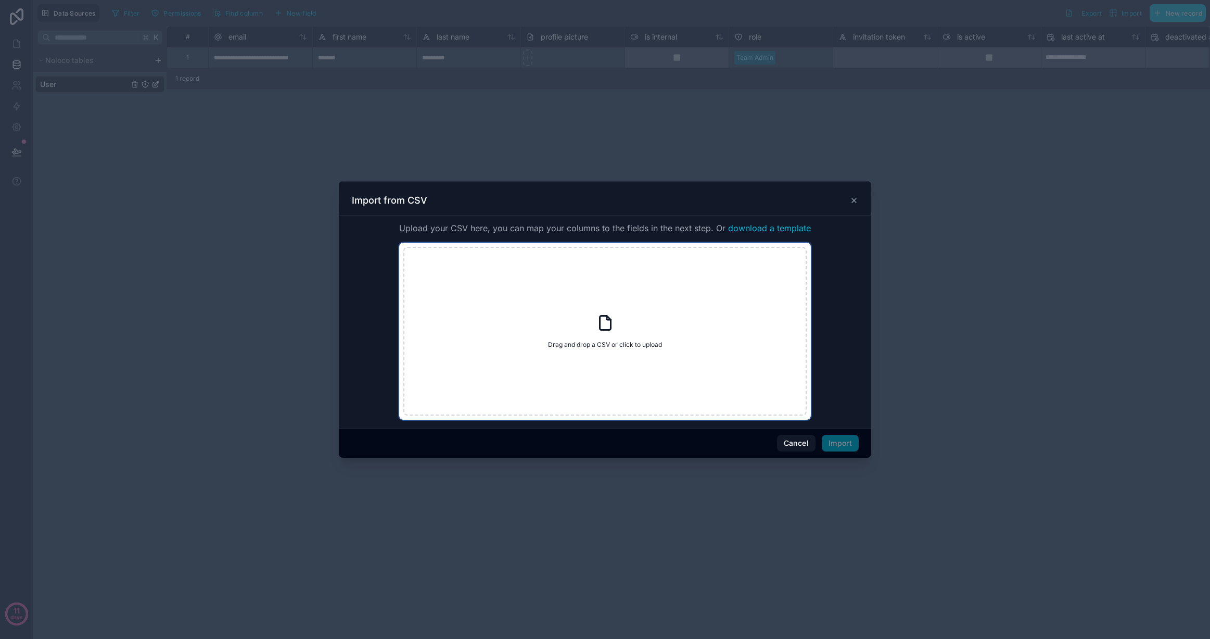
click at [592, 317] on div "Drag and drop a CSV or click to upload Drag and drop a CSV or click to upload" at bounding box center [604, 331] width 403 height 169
type input "**********"
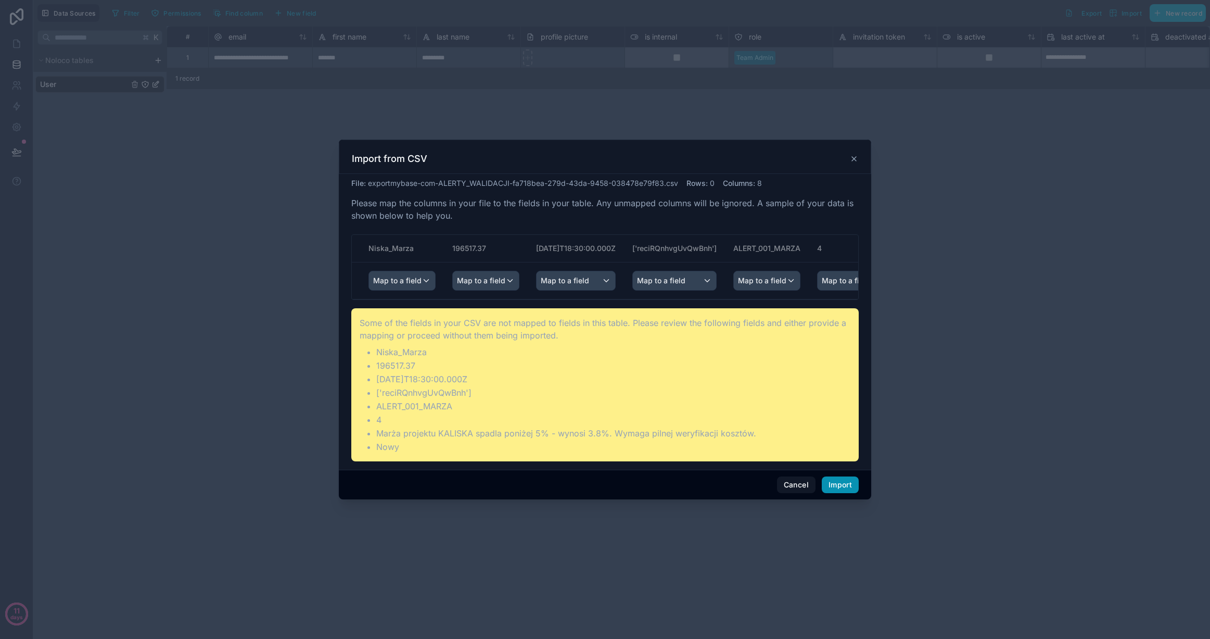
click at [842, 481] on button "Import" at bounding box center [840, 484] width 37 height 17
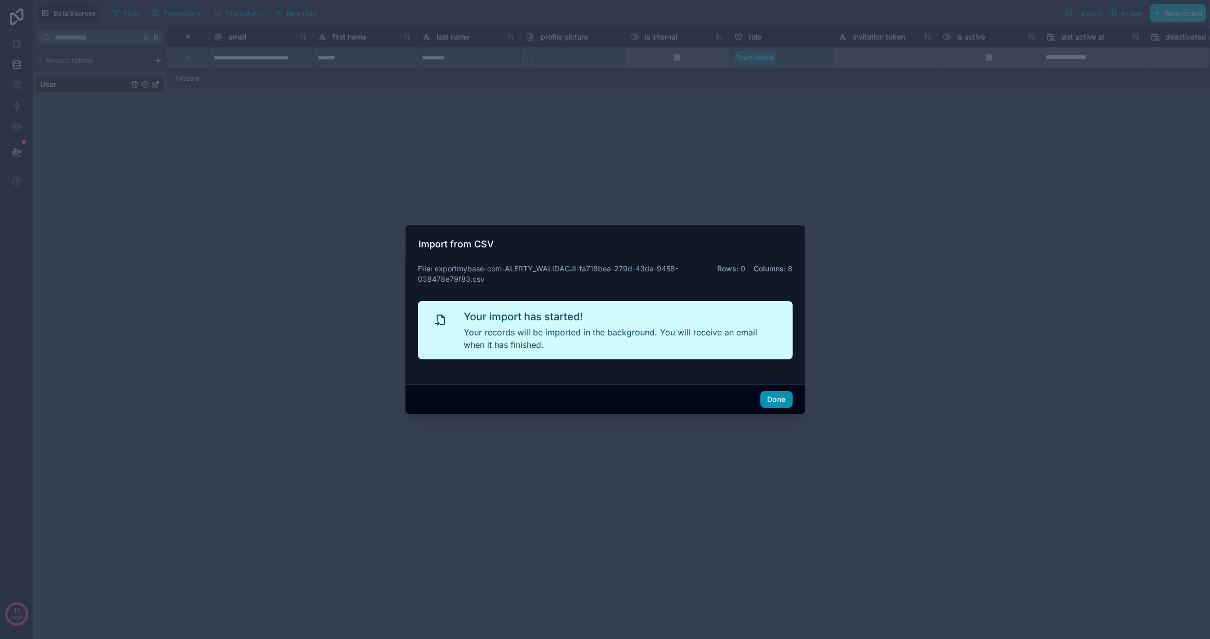
click at [776, 397] on button "Done" at bounding box center [776, 399] width 32 height 17
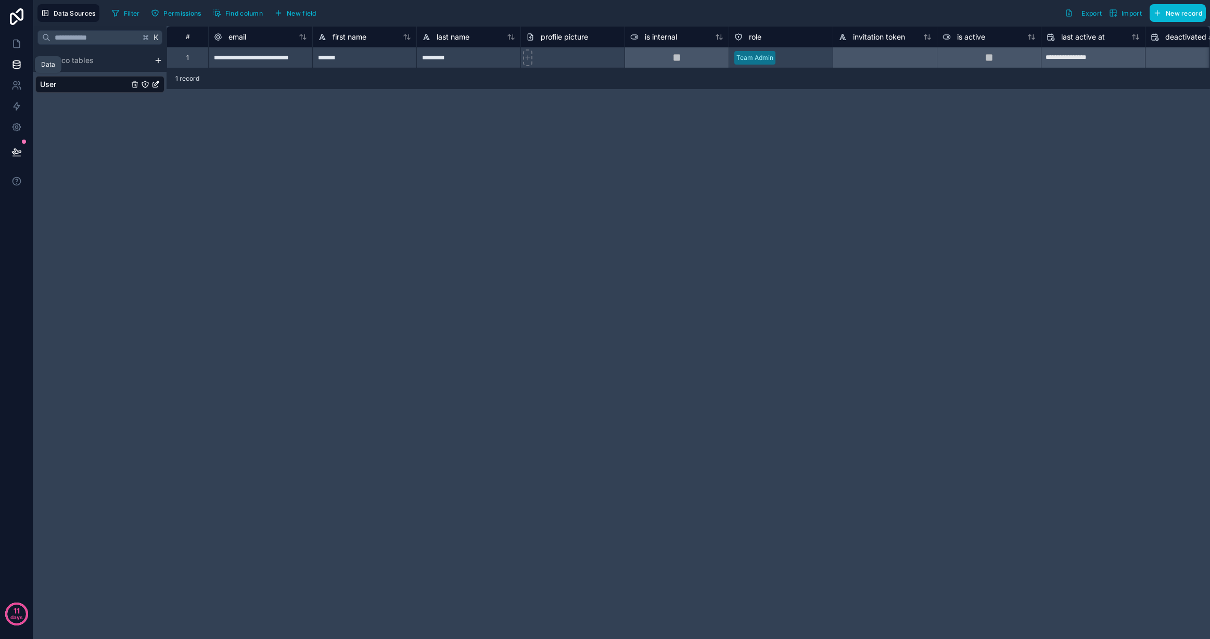
click at [16, 65] on icon at bounding box center [16, 64] width 10 height 10
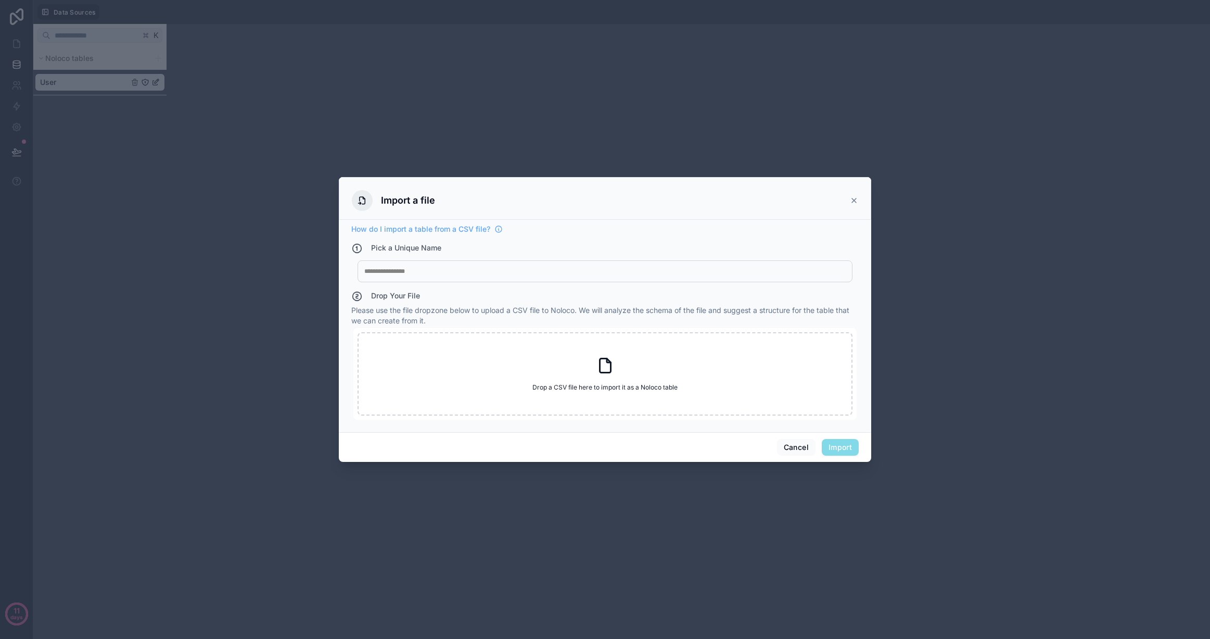
click at [158, 135] on div at bounding box center [605, 319] width 1210 height 639
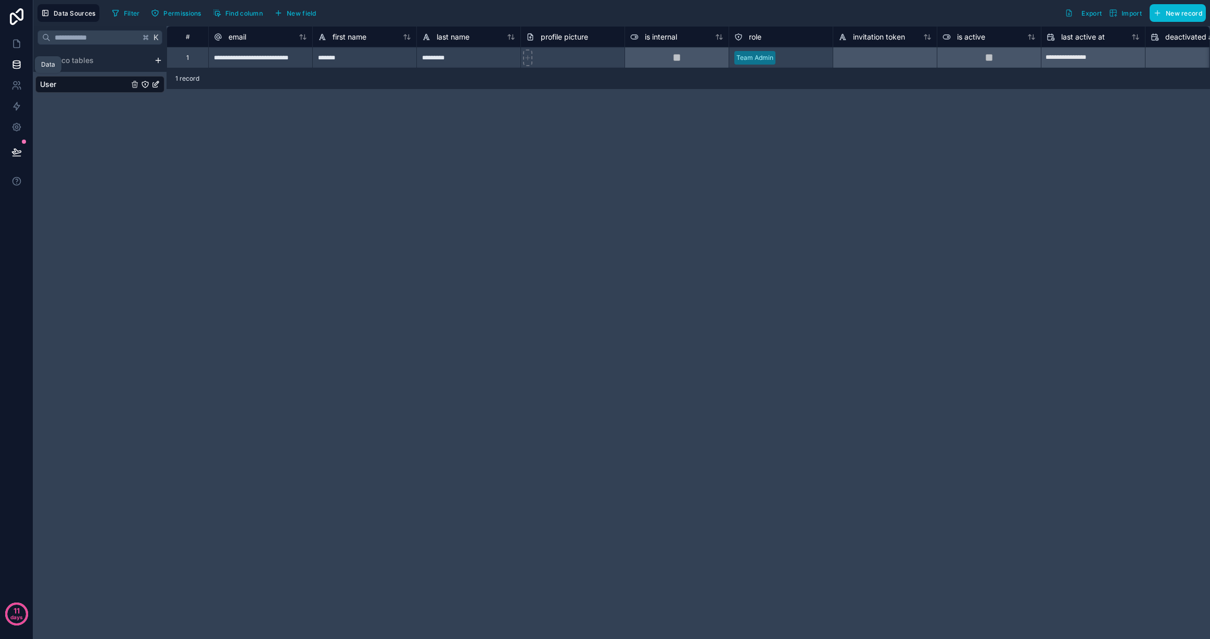
click at [21, 63] on icon at bounding box center [16, 64] width 10 height 10
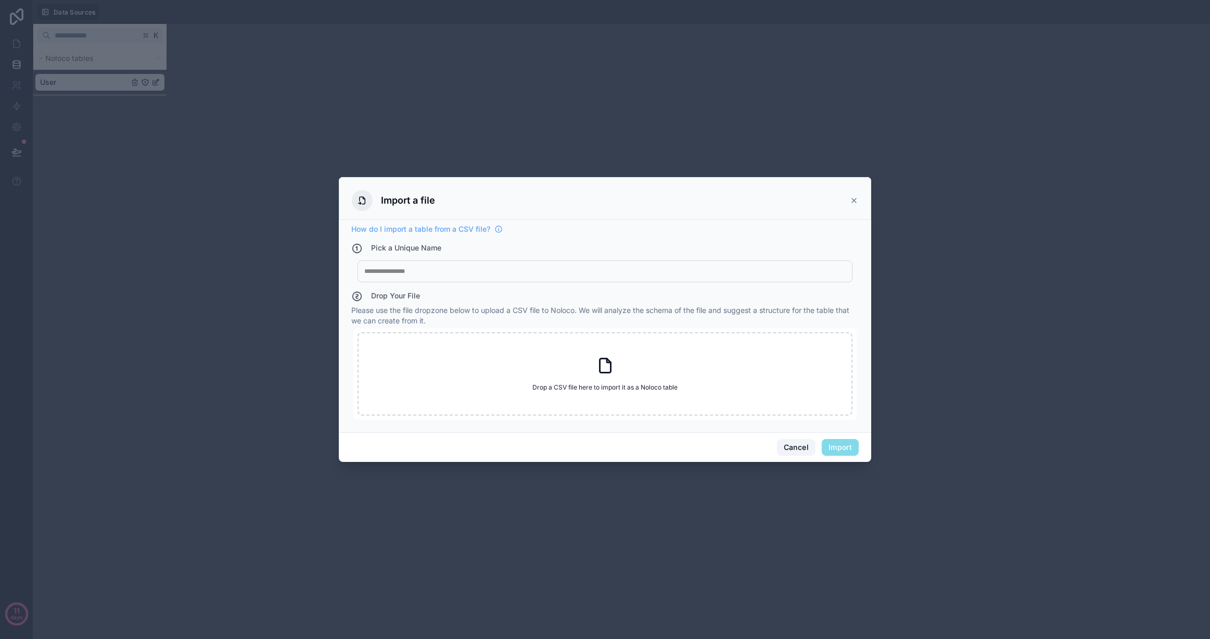
click at [795, 448] on button "Cancel" at bounding box center [796, 447] width 39 height 17
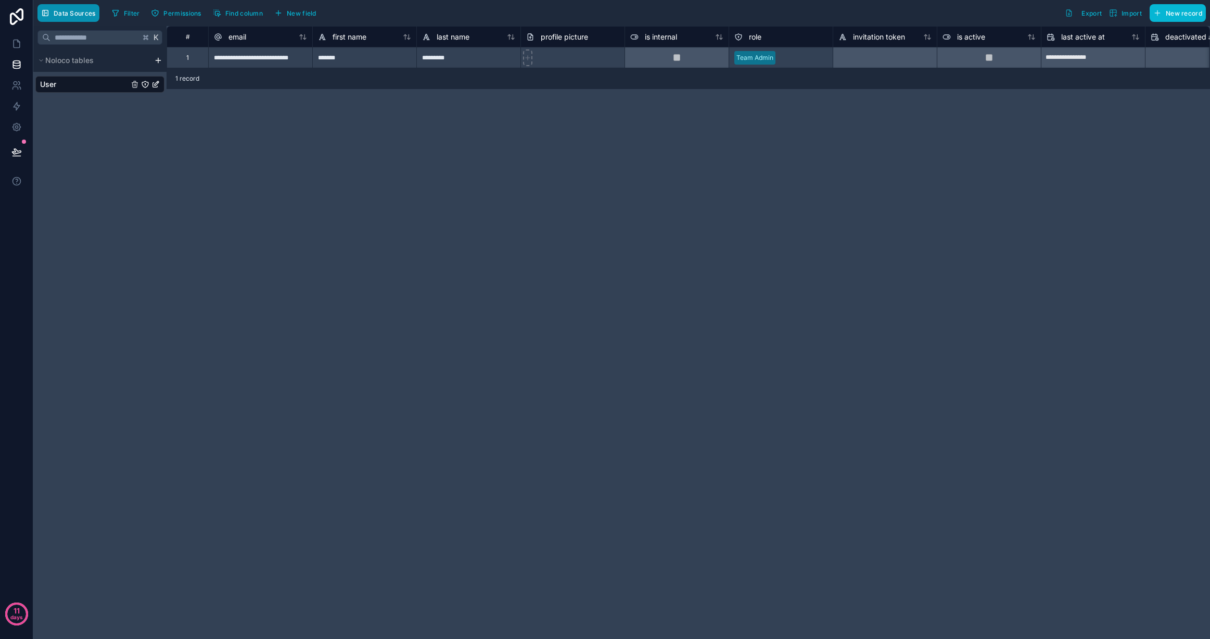
click at [57, 9] on span "Data Sources" at bounding box center [75, 13] width 42 height 8
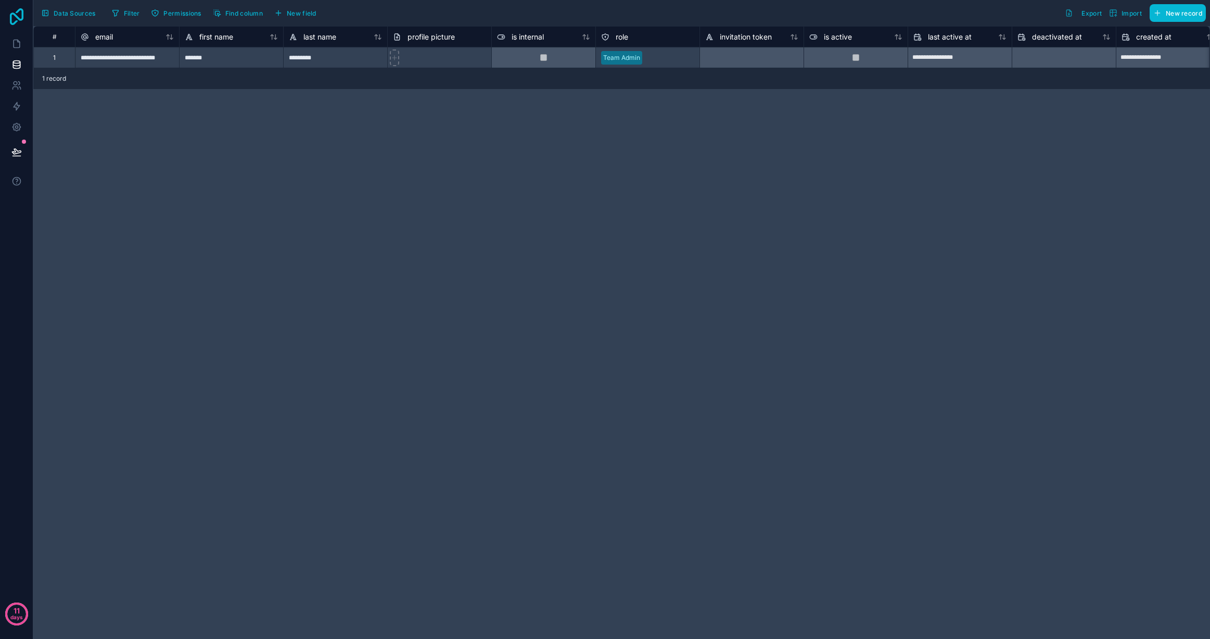
click at [15, 16] on icon at bounding box center [17, 16] width 14 height 17
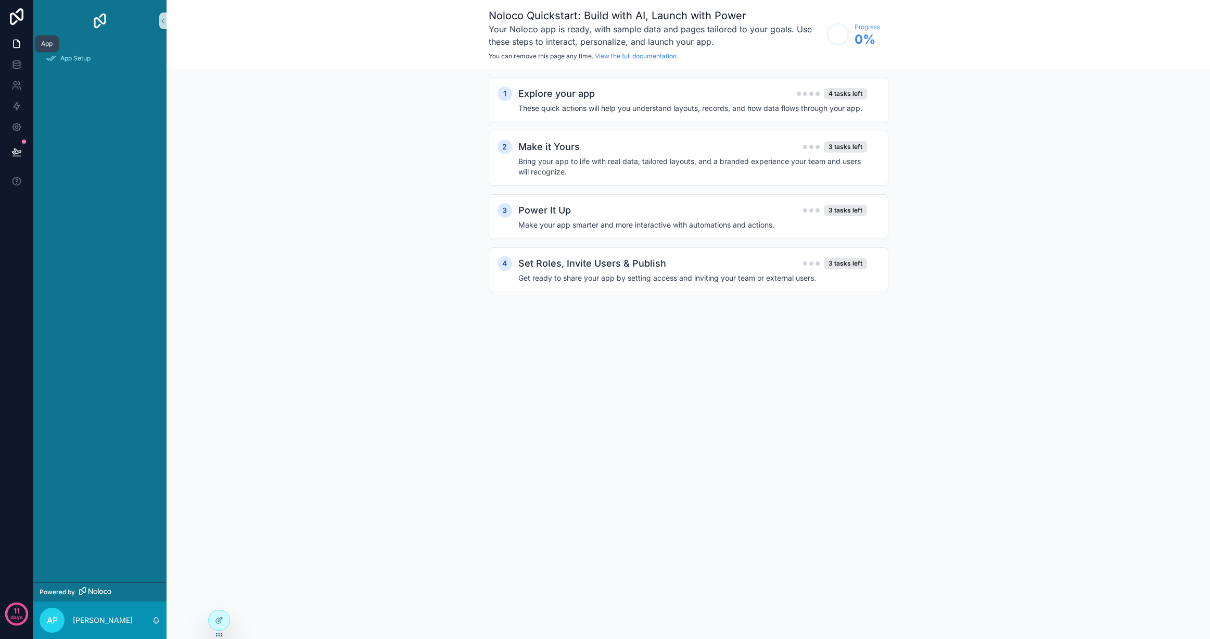
click at [11, 44] on icon at bounding box center [16, 44] width 10 height 10
click at [16, 16] on icon at bounding box center [17, 16] width 14 height 17
click at [22, 11] on icon at bounding box center [17, 16] width 14 height 17
click at [23, 13] on icon at bounding box center [17, 16] width 14 height 17
